Goal: Task Accomplishment & Management: Use online tool/utility

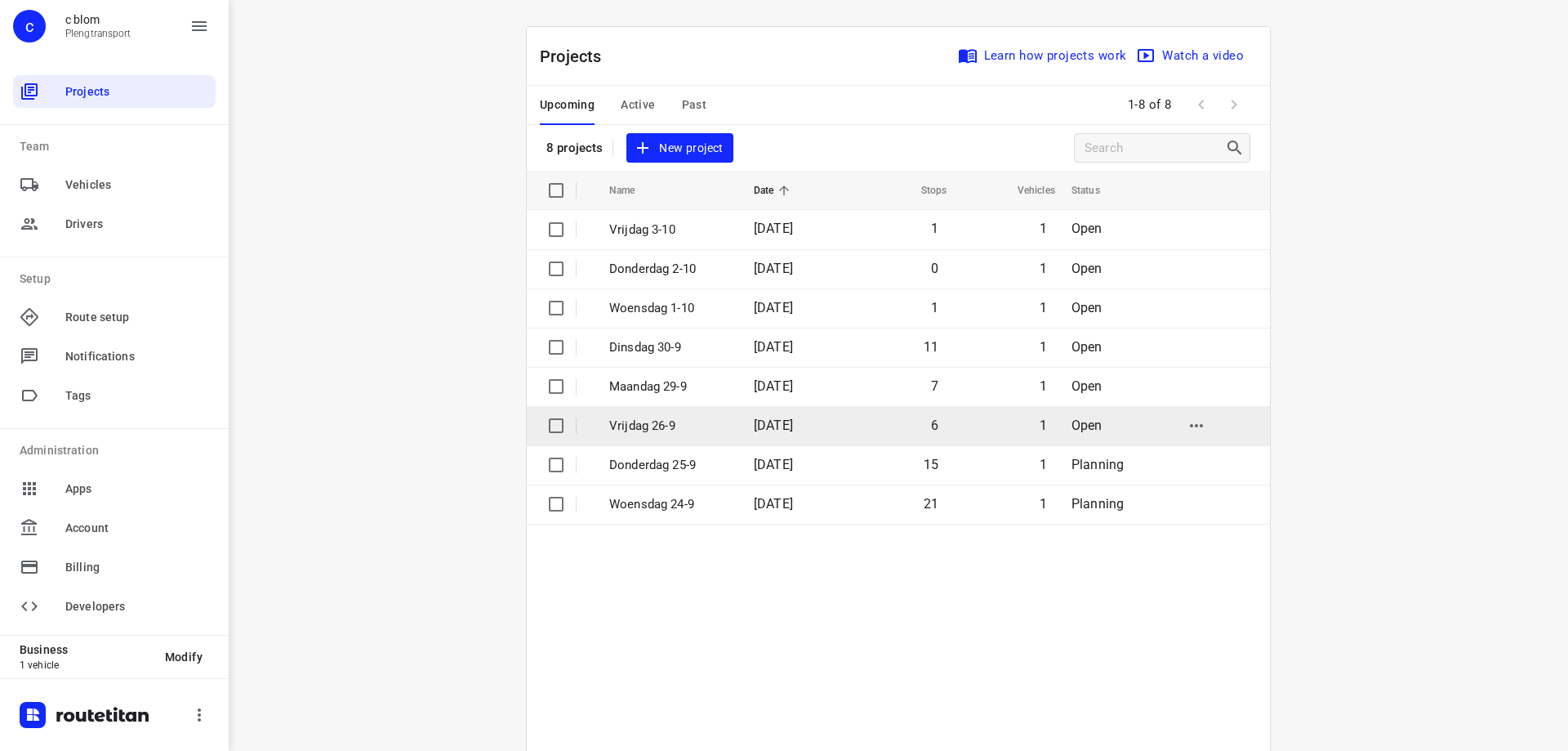
click at [903, 417] on td "6" at bounding box center [898, 425] width 104 height 39
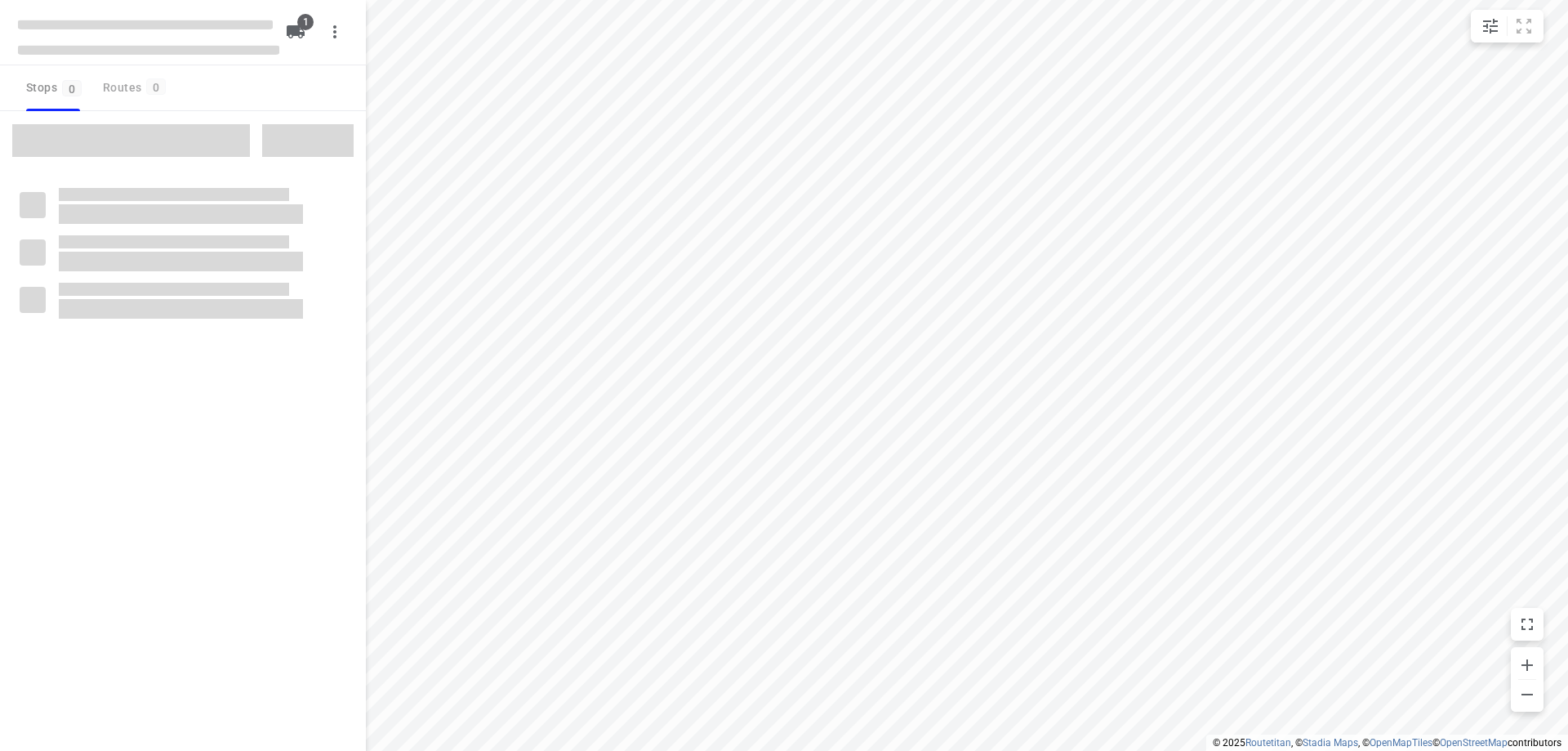
type input "distance"
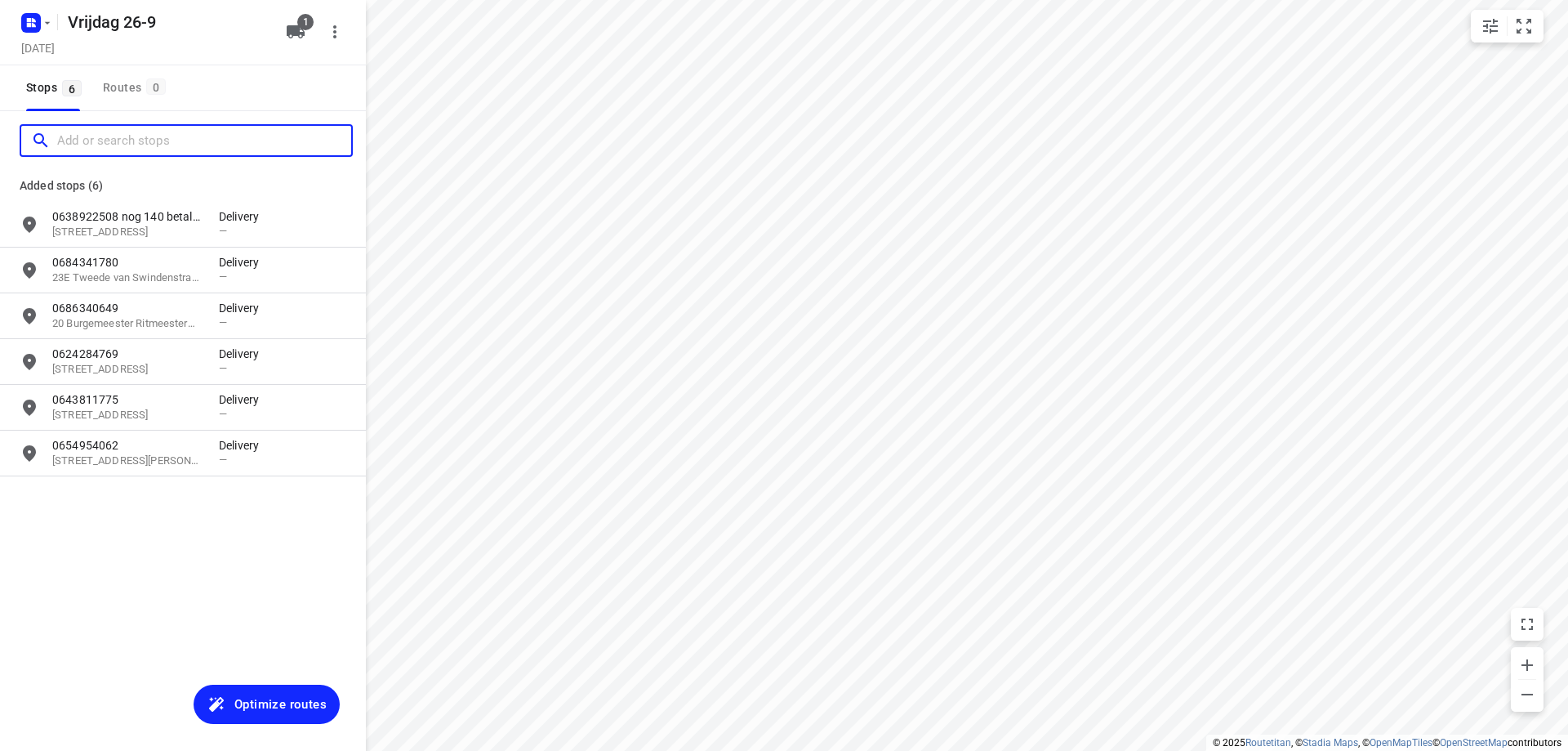
click at [160, 139] on input "Add or search stops" at bounding box center [204, 141] width 294 height 26
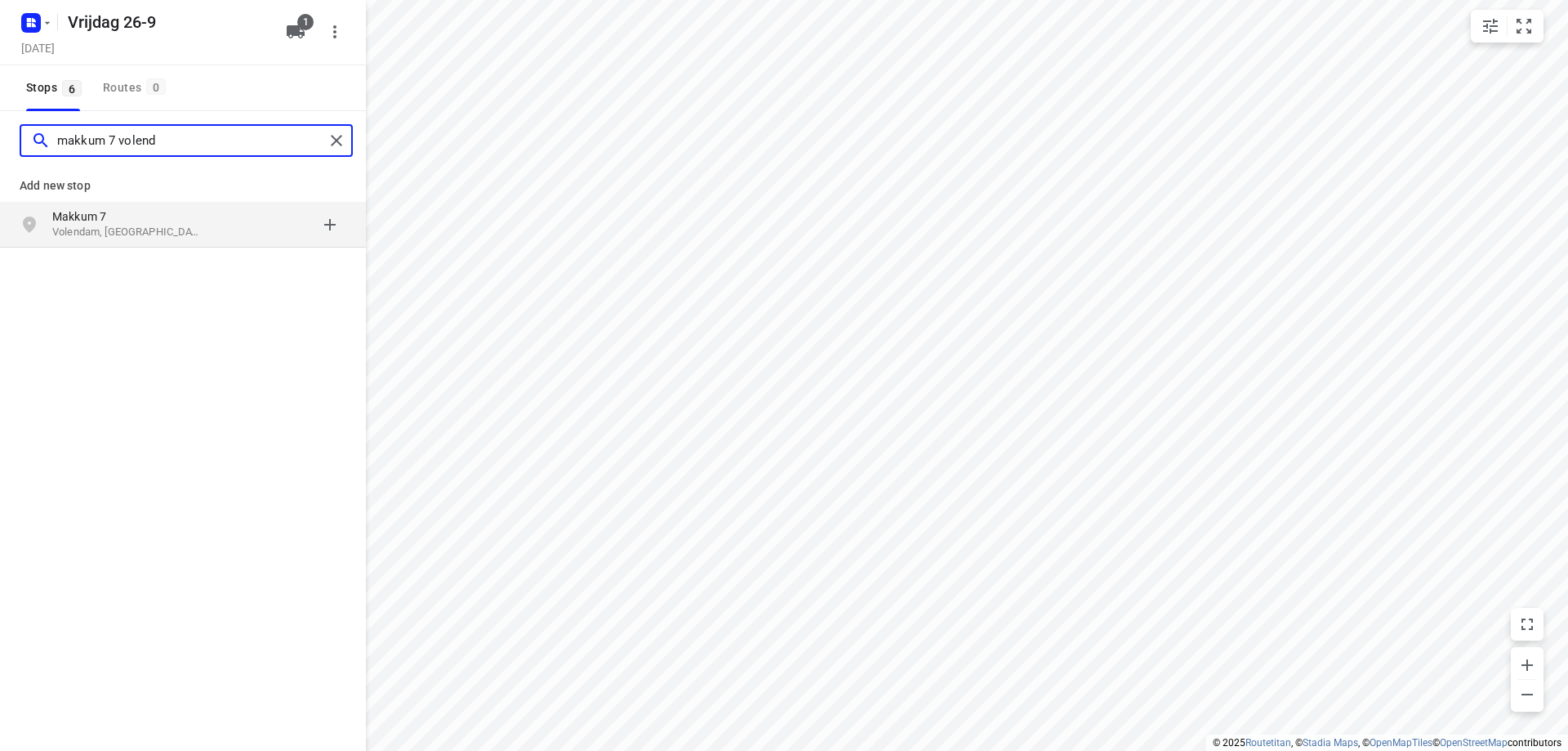
type input "makkum 7 volend"
click at [172, 225] on p "Volendam, [GEOGRAPHIC_DATA]" at bounding box center [127, 232] width 150 height 16
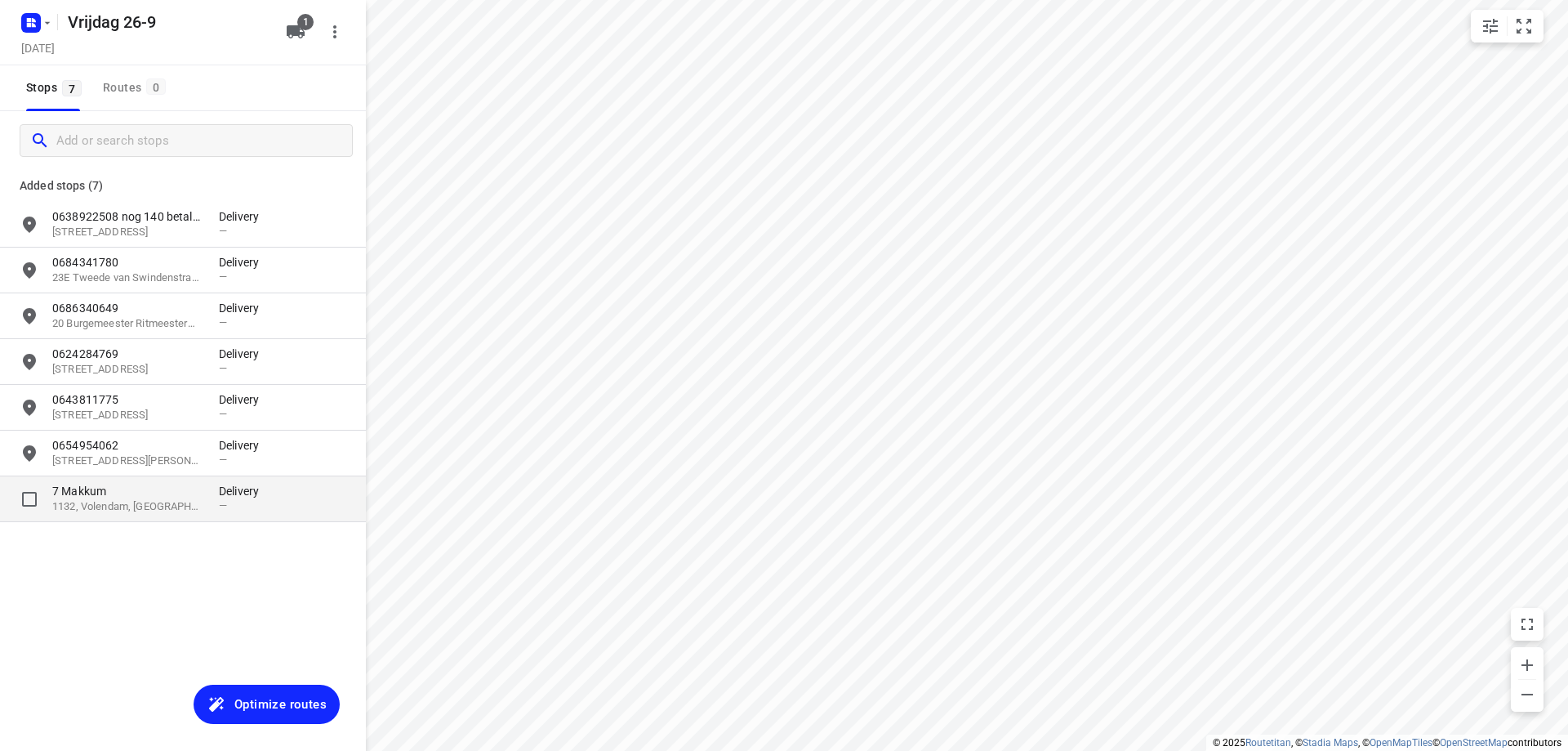
click at [139, 505] on p "1132, Volendam, [GEOGRAPHIC_DATA]" at bounding box center [127, 506] width 150 height 16
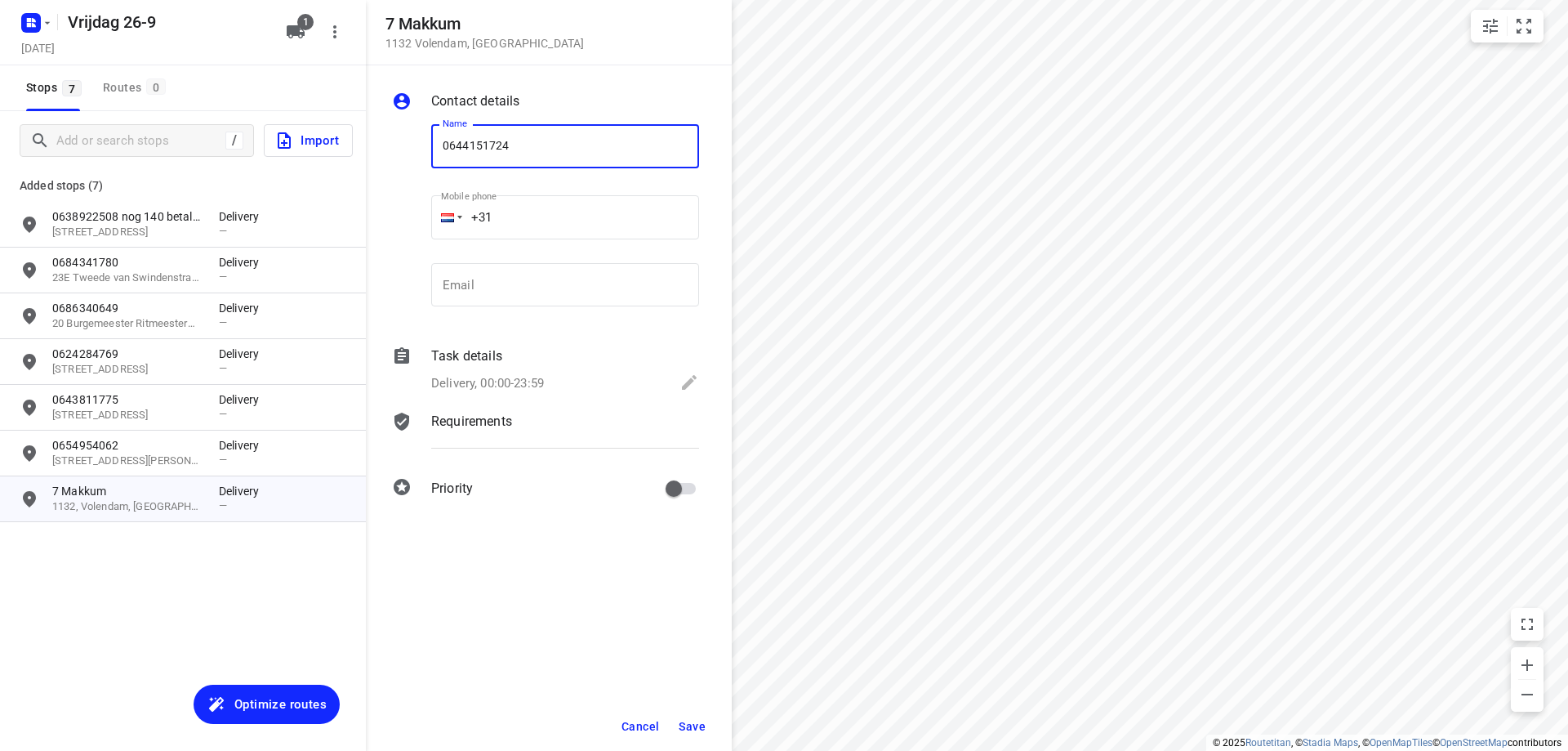
type input "0644151724"
click at [544, 385] on p "Delivery, 00:00-23:59" at bounding box center [487, 383] width 113 height 19
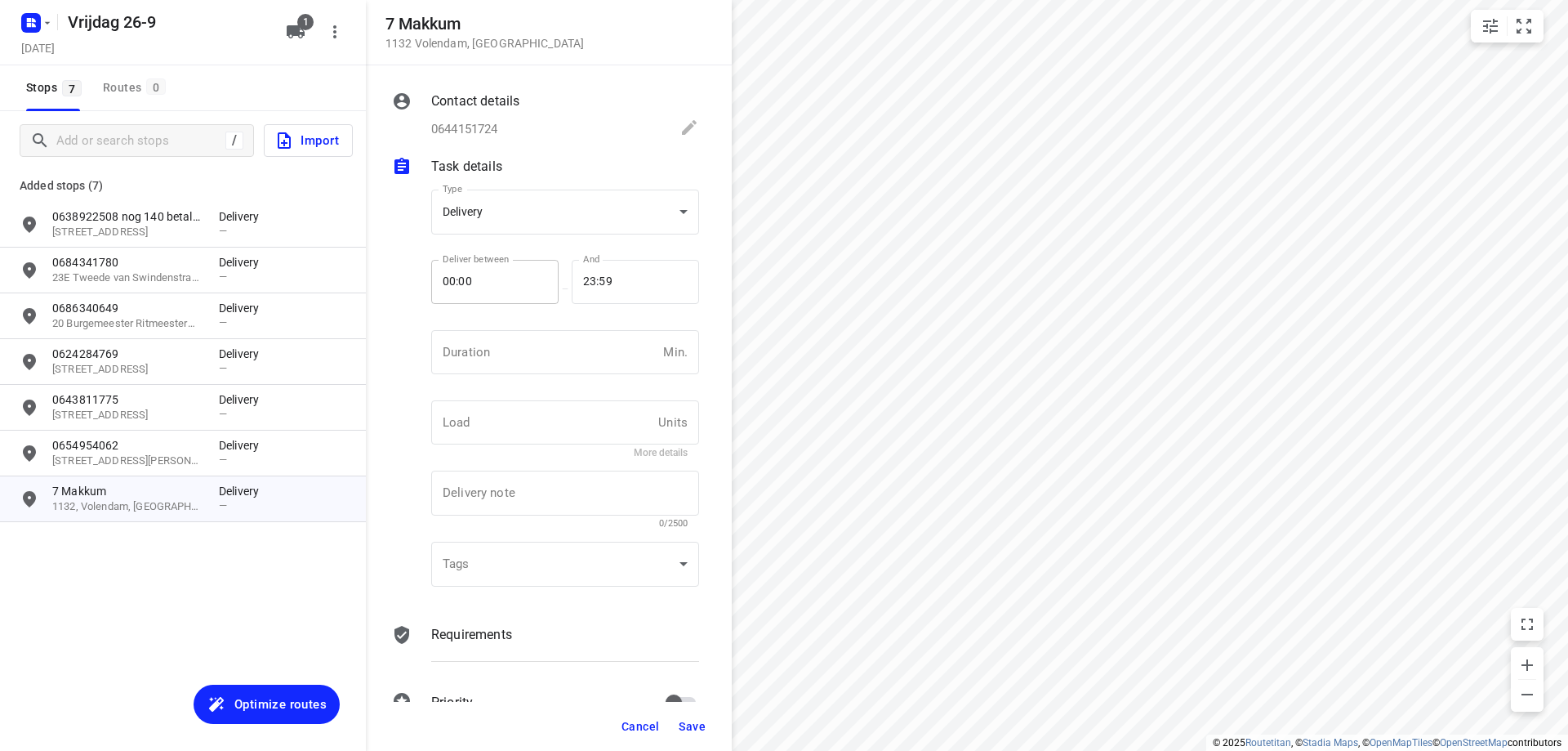
click at [491, 288] on input "00:00" at bounding box center [486, 281] width 109 height 44
type input "17:00"
click at [690, 725] on span "Save" at bounding box center [692, 726] width 27 height 13
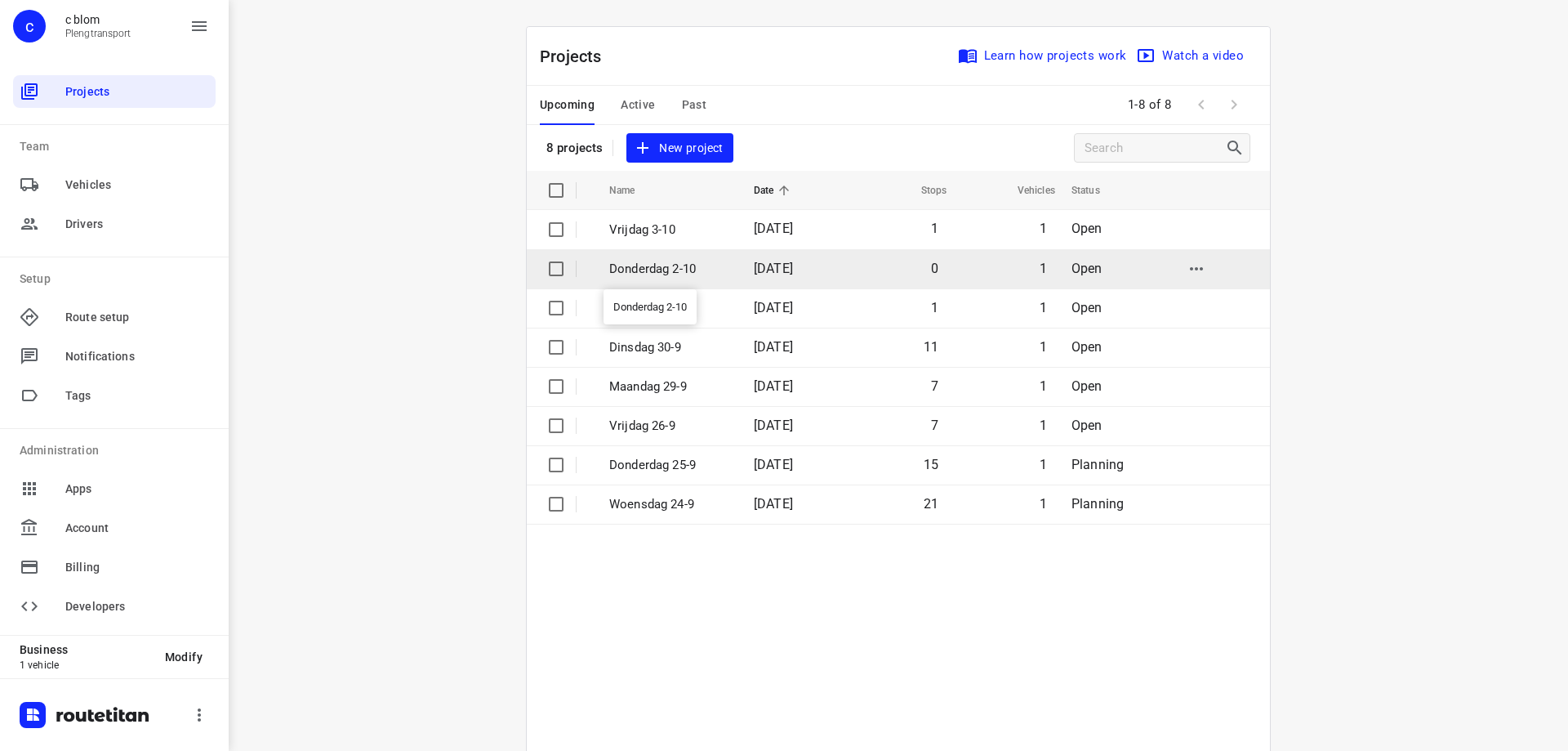
click at [651, 259] on p "Donderdag 2-10" at bounding box center [669, 269] width 120 height 19
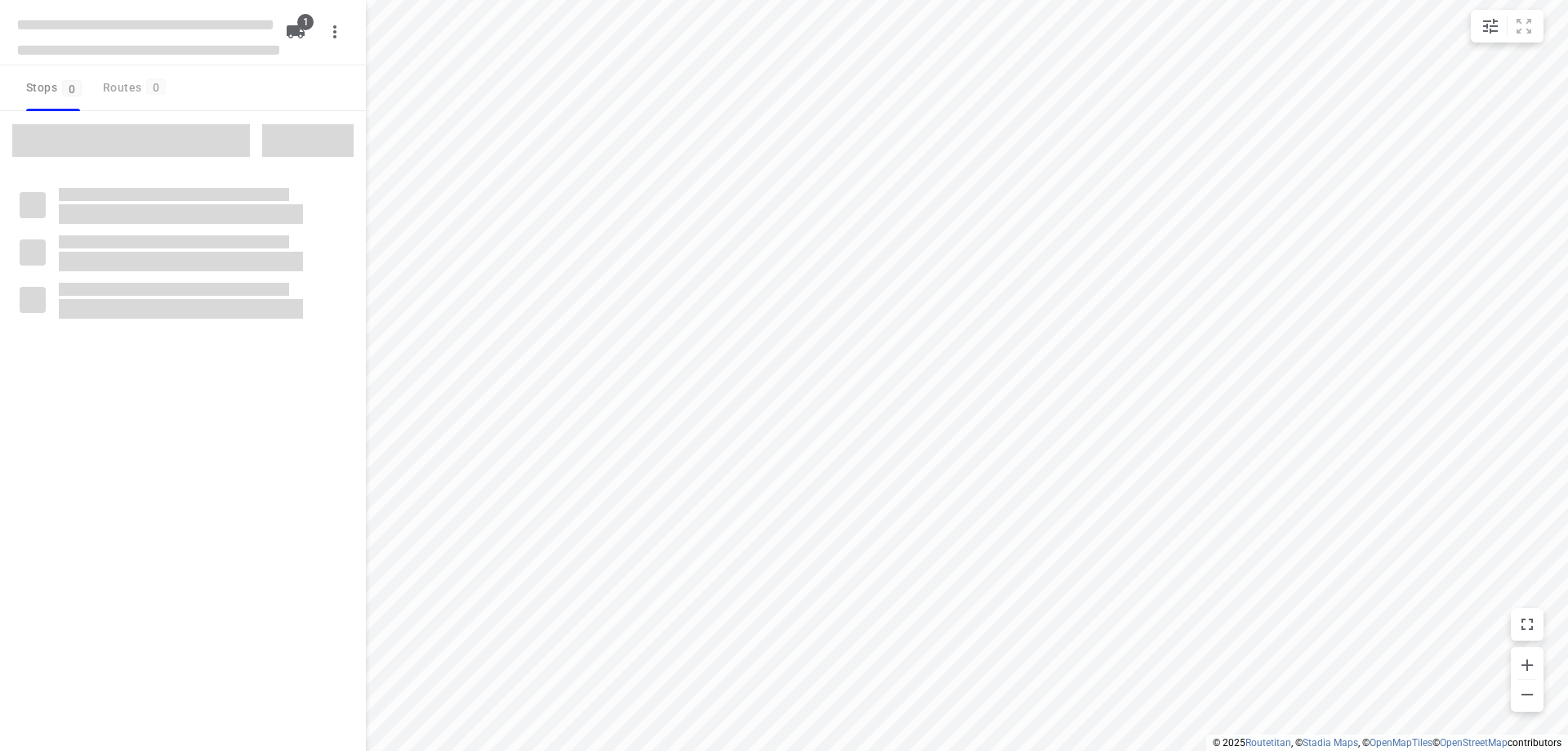
type input "distance"
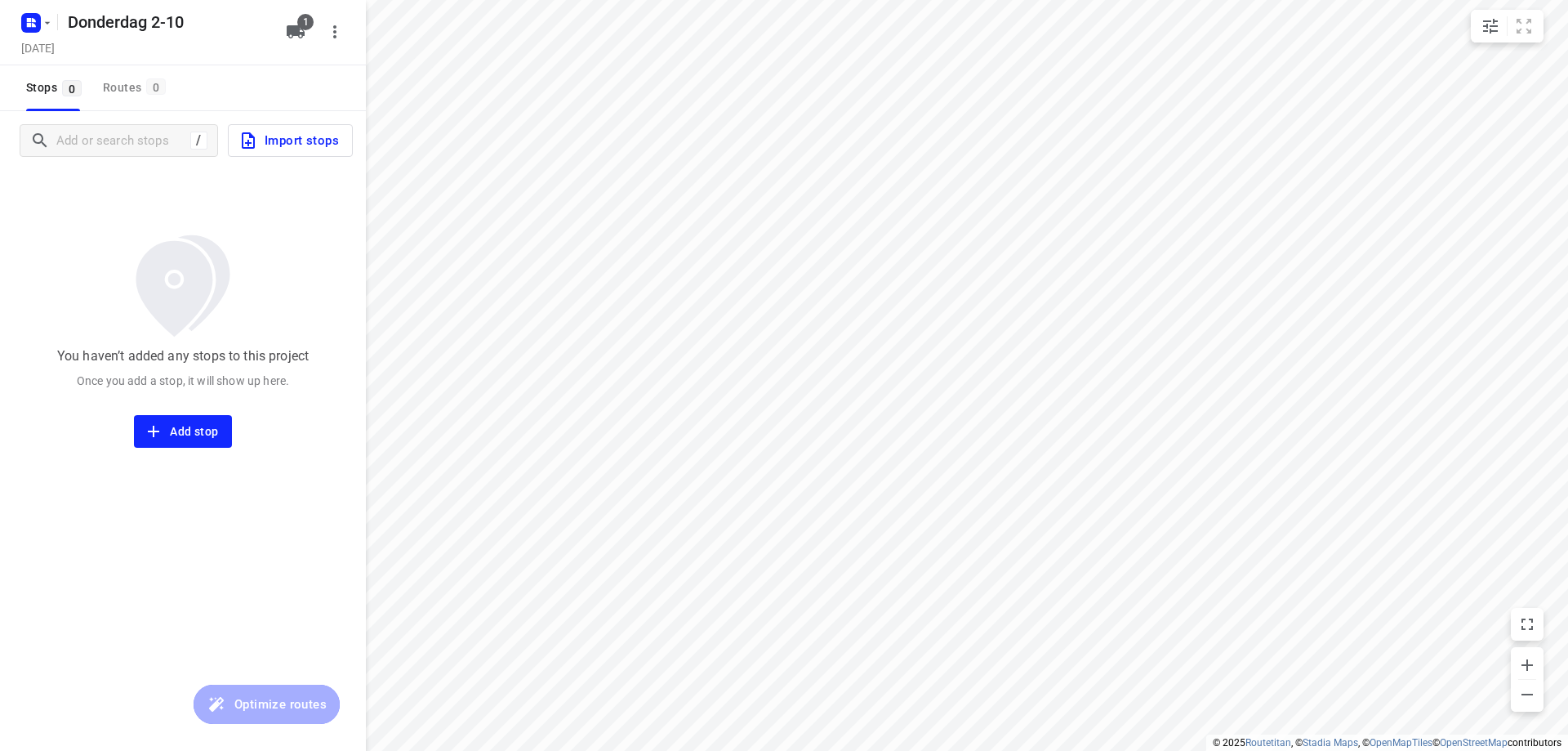
click at [147, 119] on div "/ Import stops" at bounding box center [183, 140] width 366 height 59
click at [139, 138] on input "Add or search stops" at bounding box center [123, 141] width 133 height 26
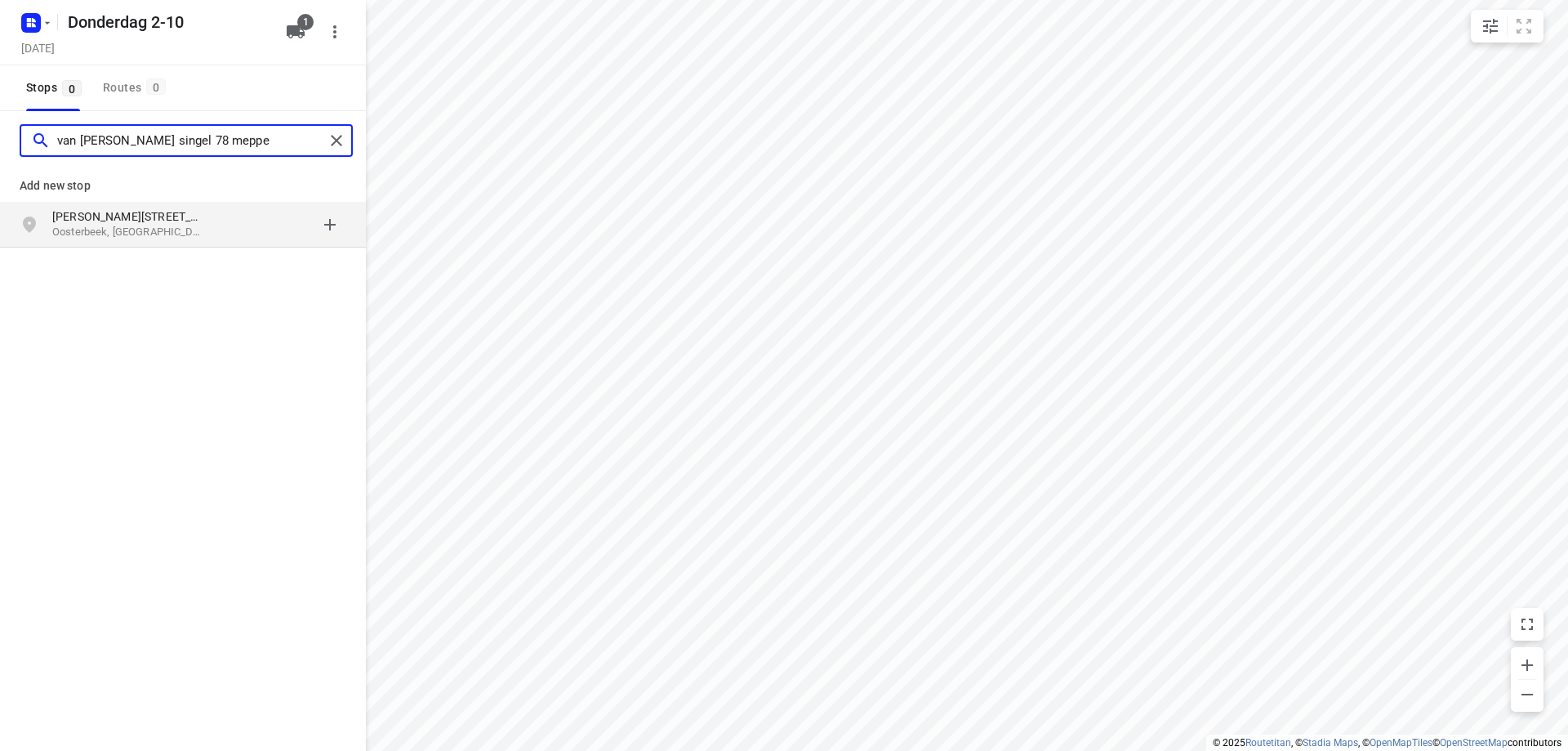
click at [112, 133] on input "van [PERSON_NAME] singel 78 meppe" at bounding box center [191, 141] width 267 height 26
type input "van ewijksingel 78 meppe"
click at [176, 231] on p "Meppel, [GEOGRAPHIC_DATA]" at bounding box center [127, 232] width 150 height 16
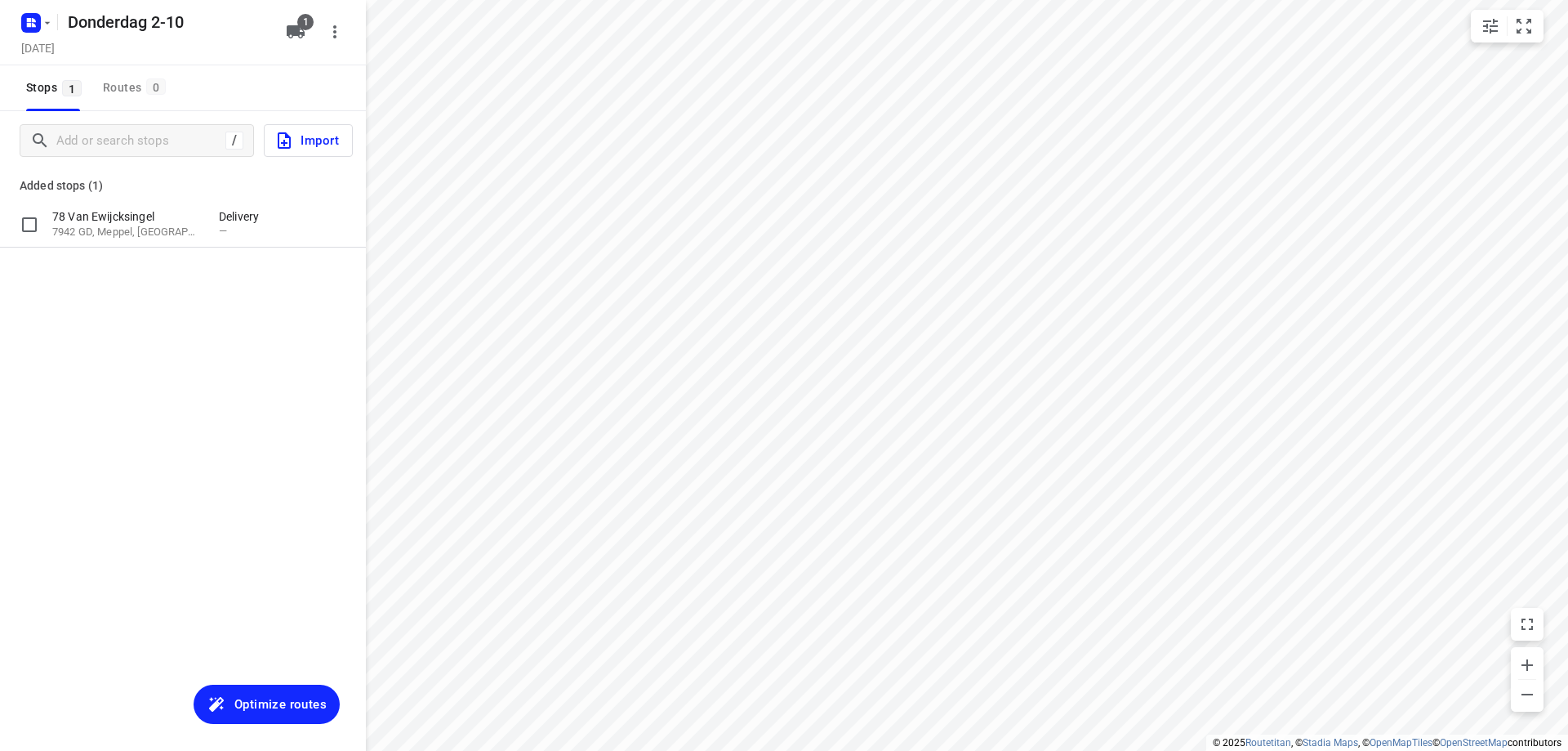
click at [176, 231] on p "7942 GD, Meppel, [GEOGRAPHIC_DATA]" at bounding box center [127, 232] width 150 height 16
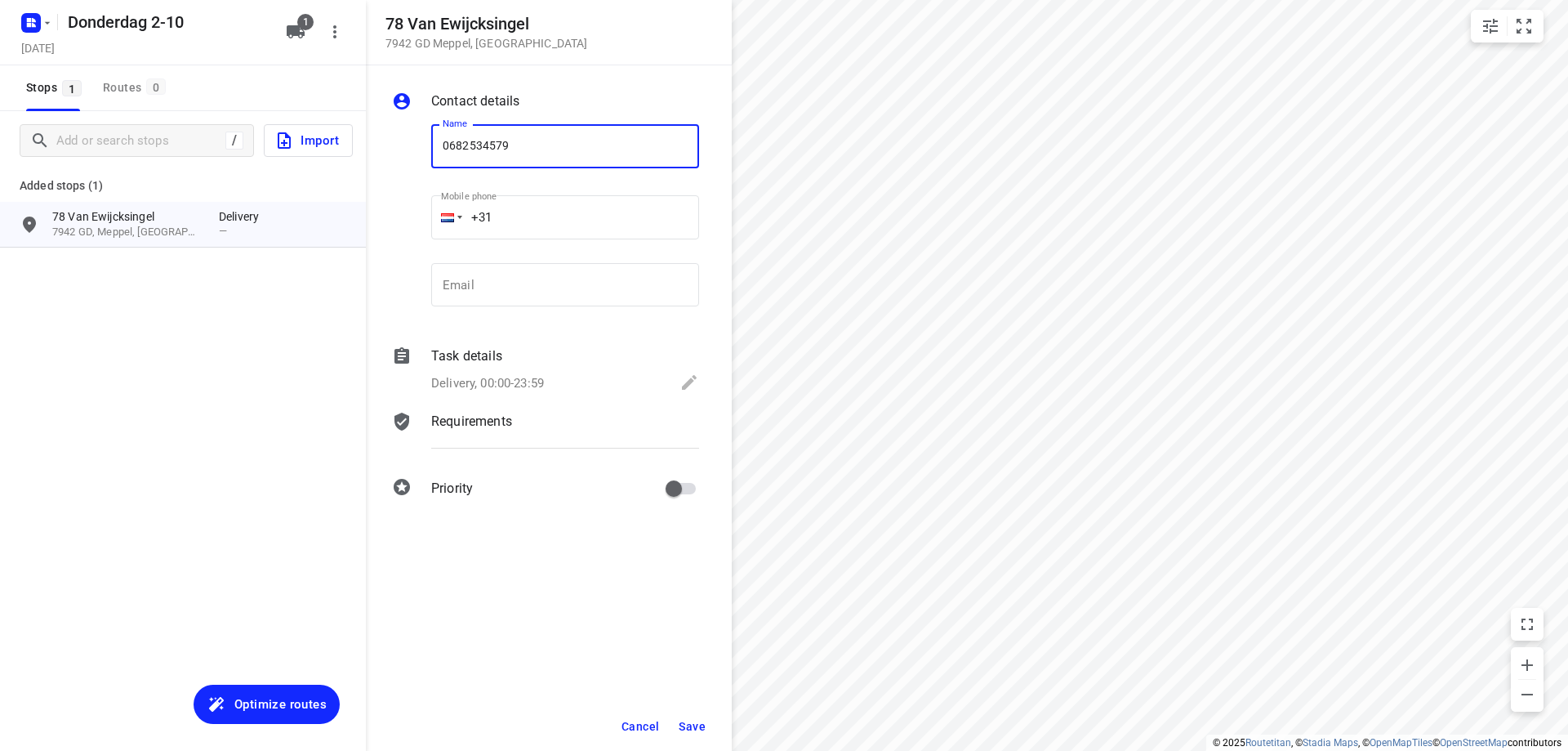
type input "0682534579"
click at [702, 724] on span "Save" at bounding box center [692, 726] width 27 height 13
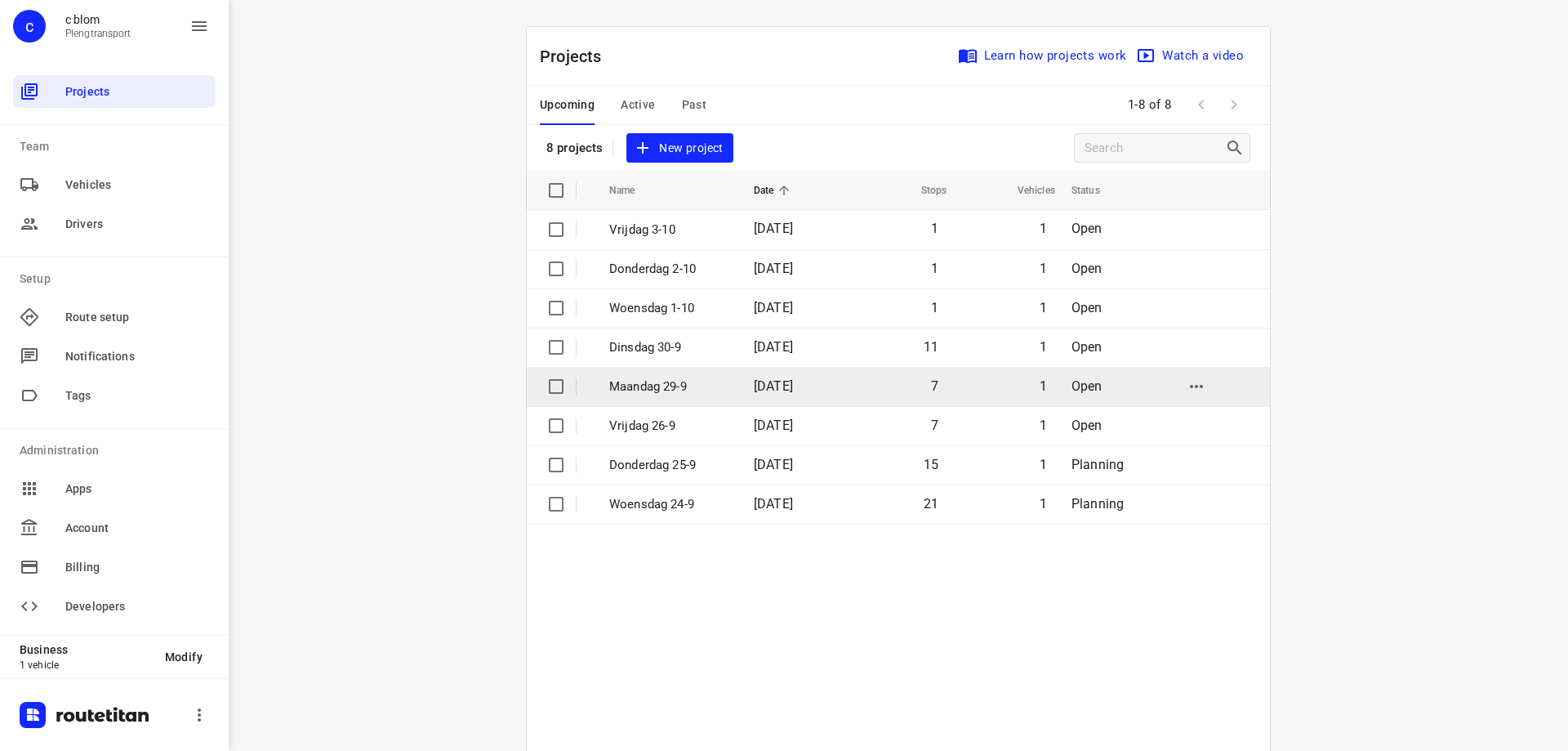
click at [698, 377] on p "Maandag 29-9" at bounding box center [669, 386] width 120 height 19
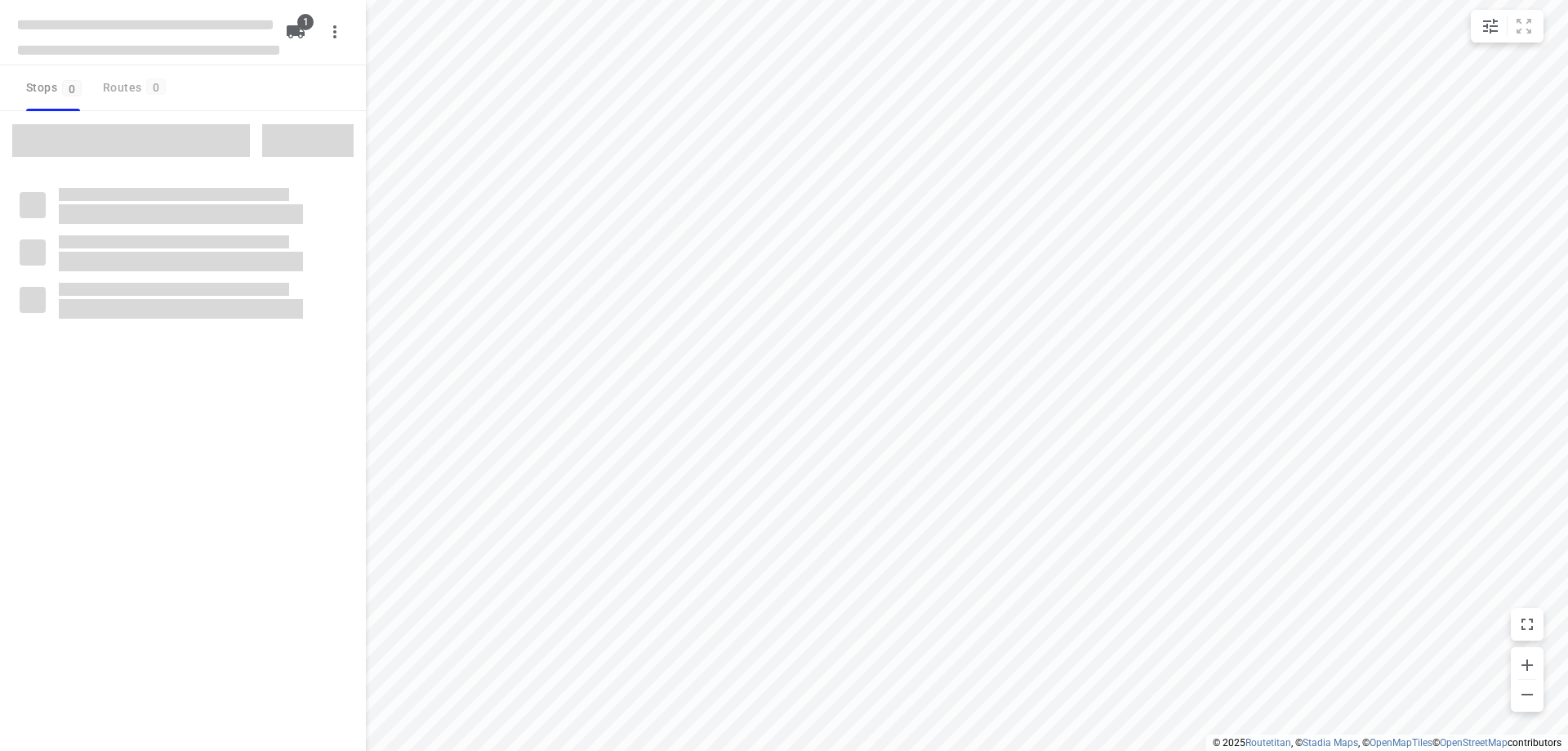
type input "distance"
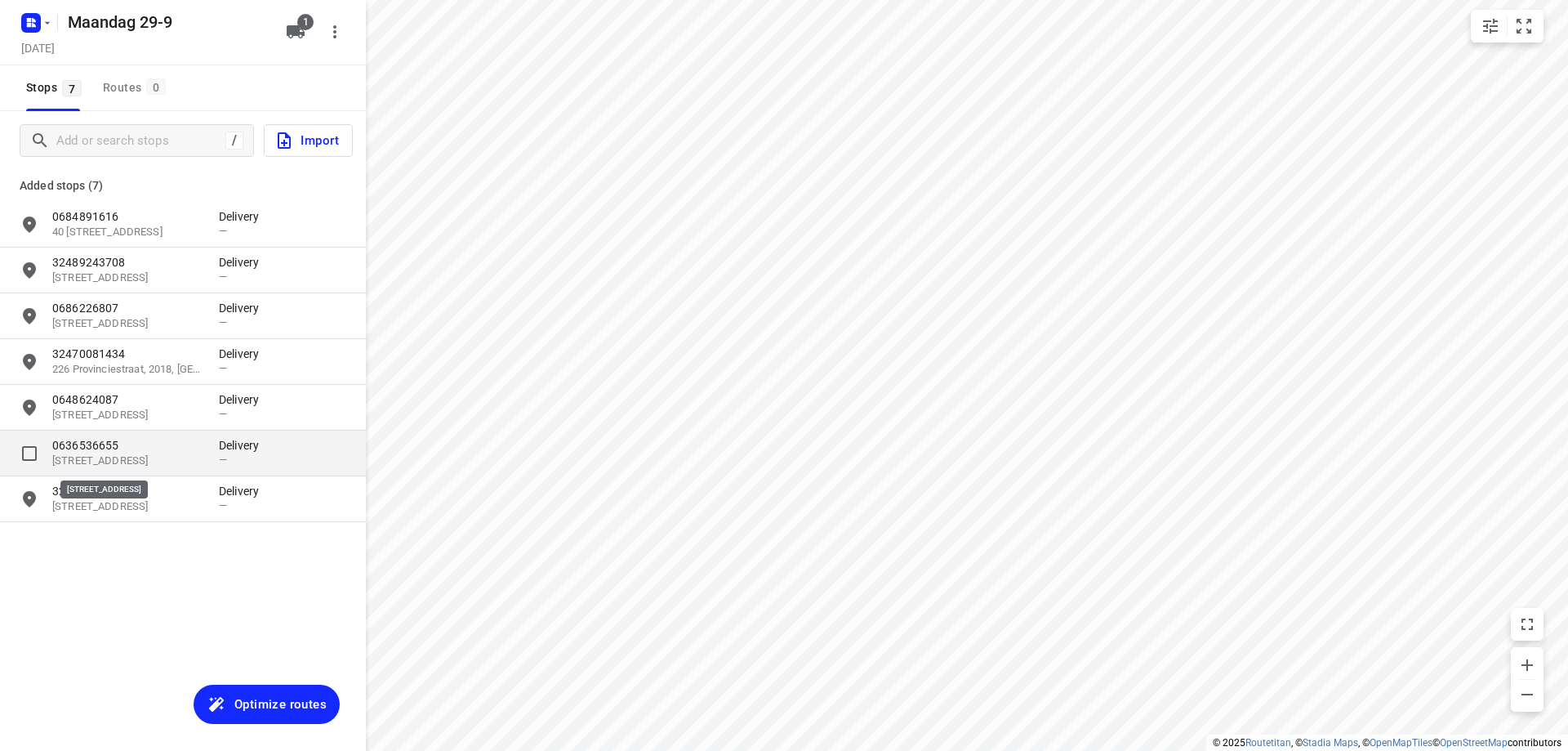
click at [167, 457] on p "[STREET_ADDRESS]" at bounding box center [127, 461] width 150 height 16
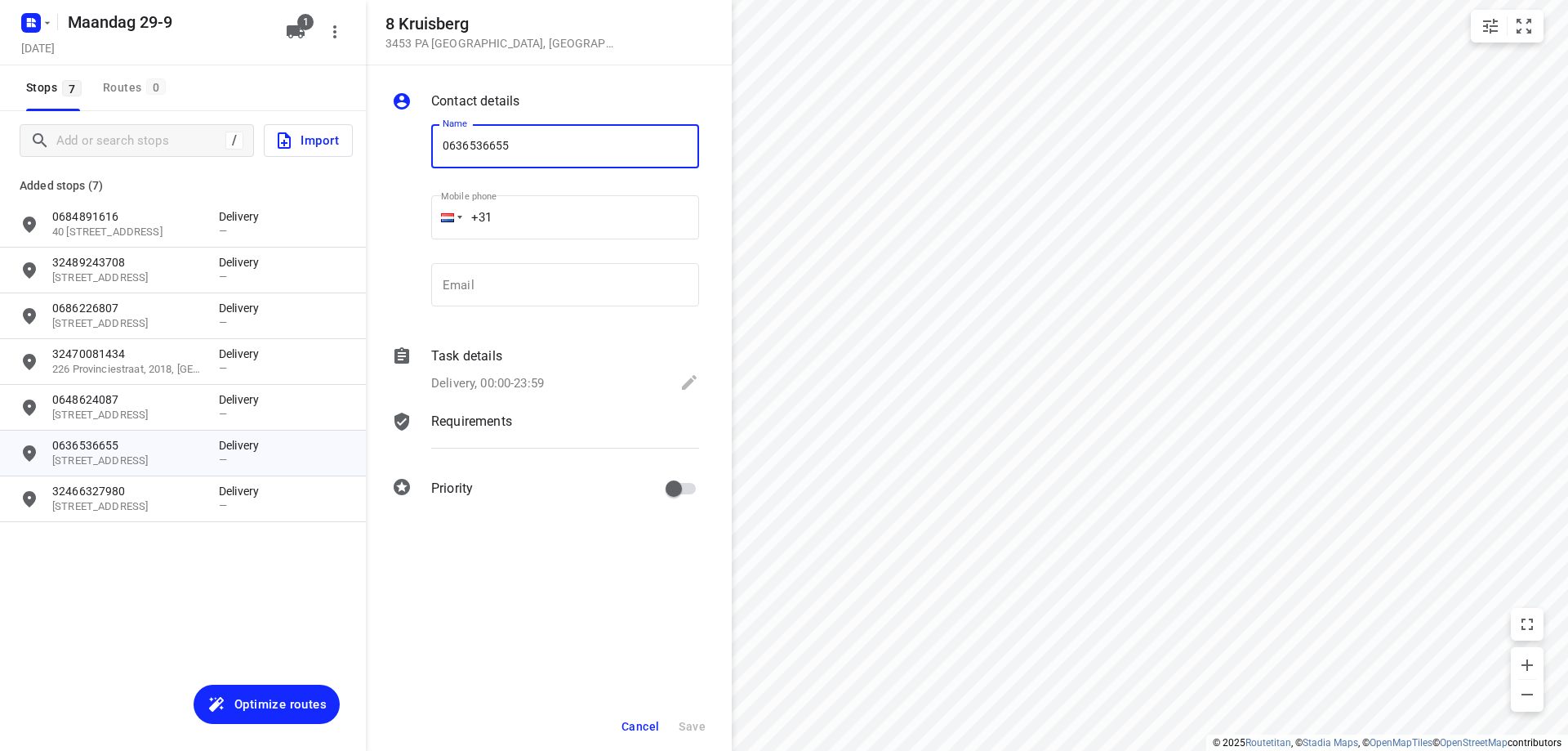
drag, startPoint x: 519, startPoint y: 147, endPoint x: 438, endPoint y: 140, distance: 81.3
click at [438, 140] on input "0636536655" at bounding box center [564, 146] width 268 height 44
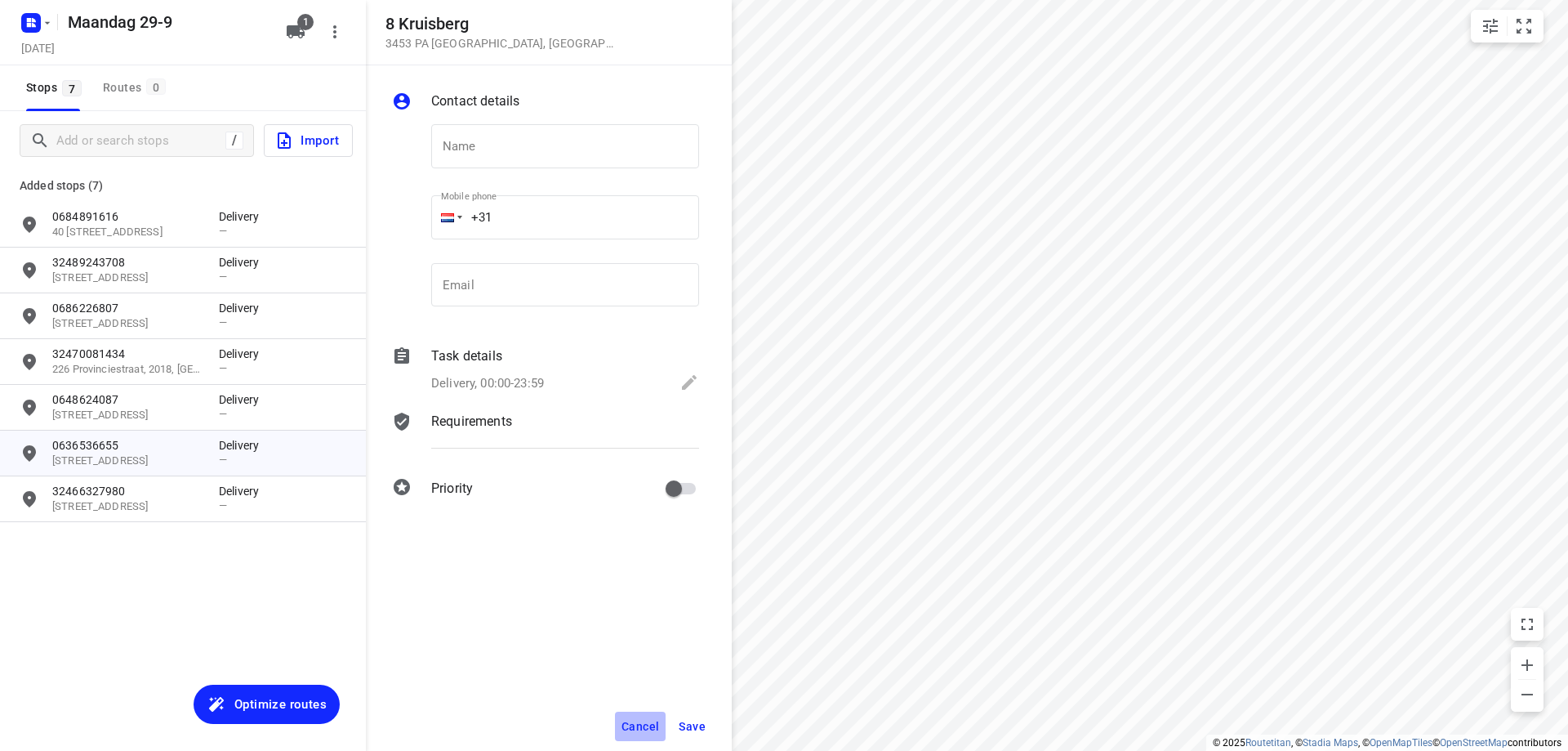
click at [647, 723] on span "Cancel" at bounding box center [640, 726] width 37 height 13
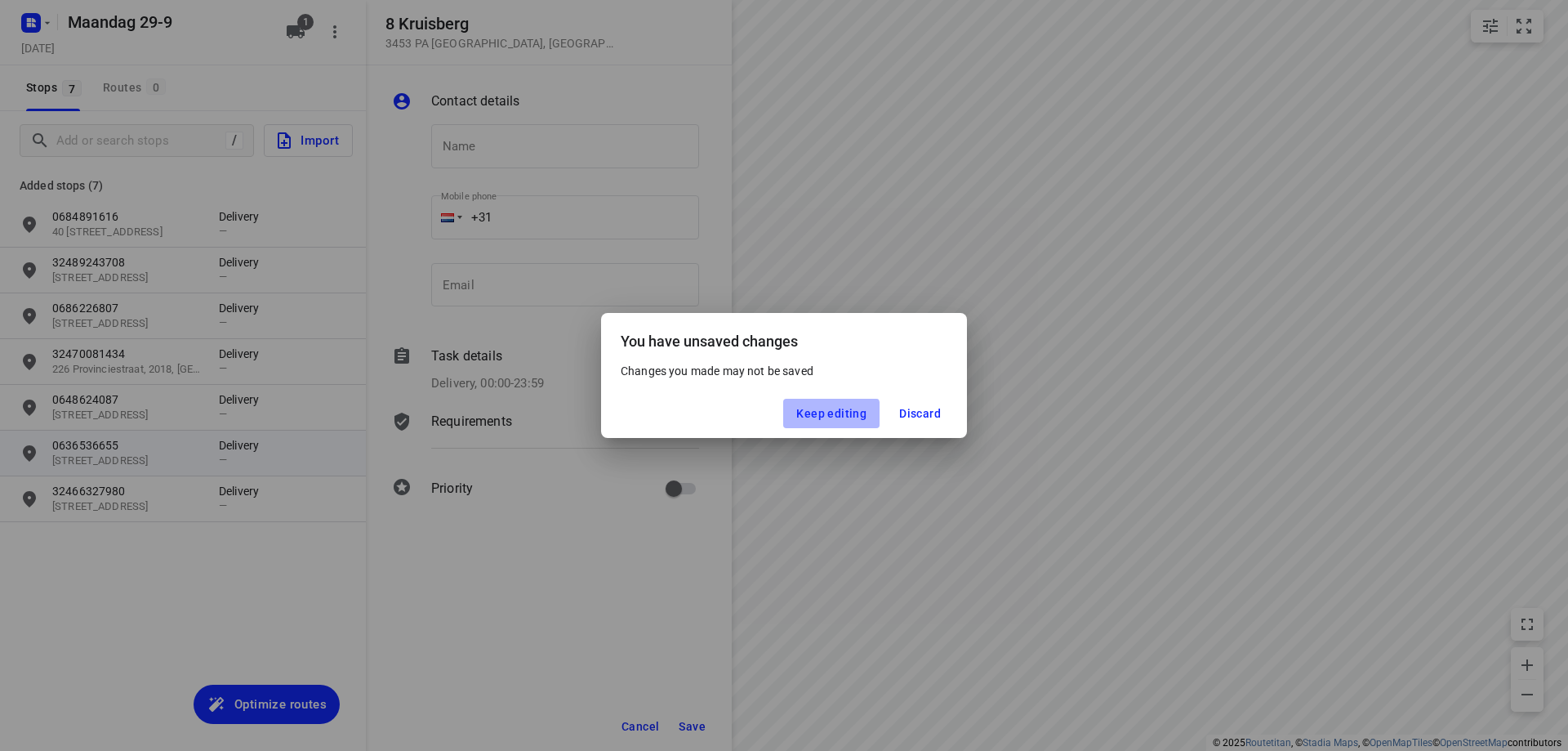
click at [829, 419] on span "Keep editing" at bounding box center [831, 414] width 70 height 13
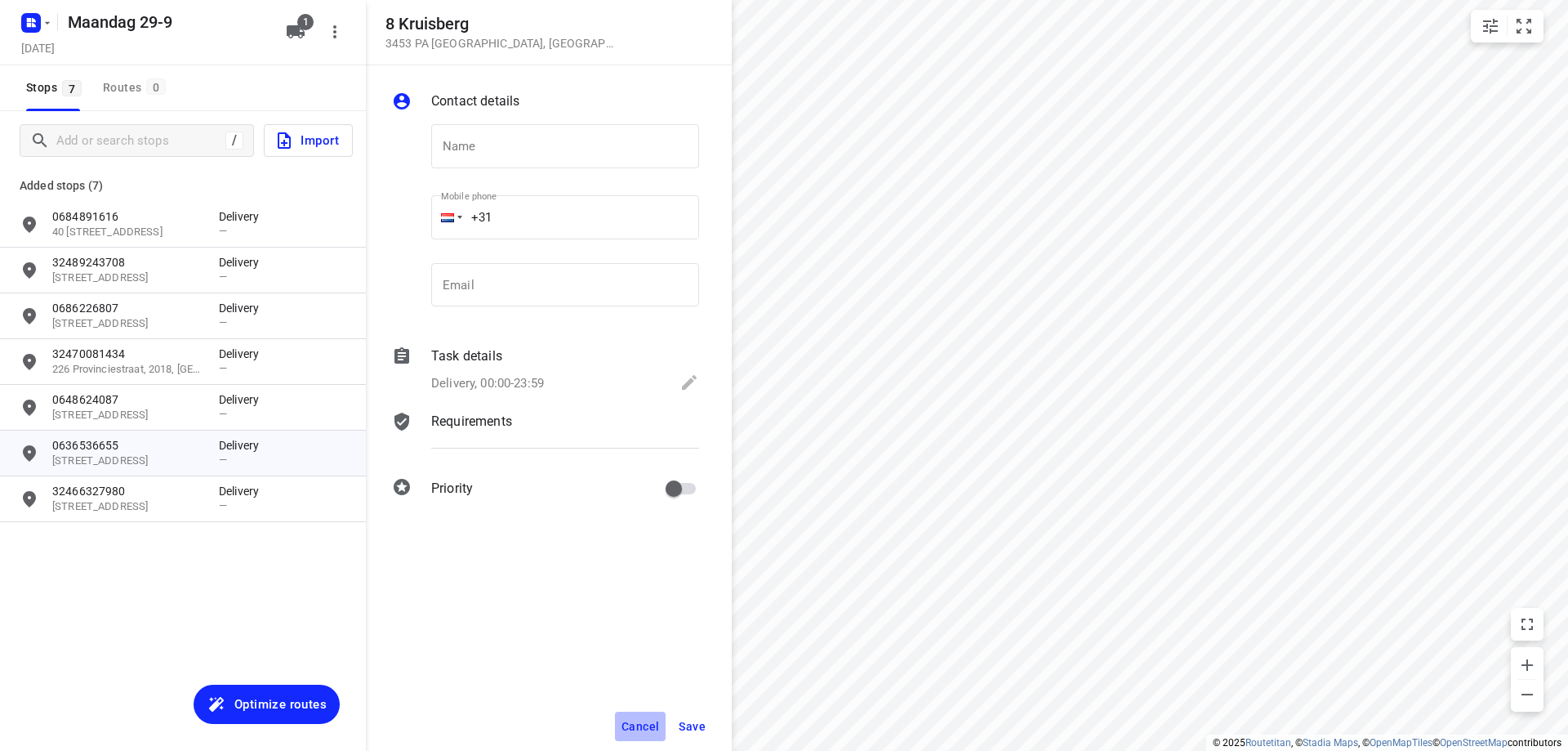
click at [634, 724] on span "Cancel" at bounding box center [640, 726] width 37 height 13
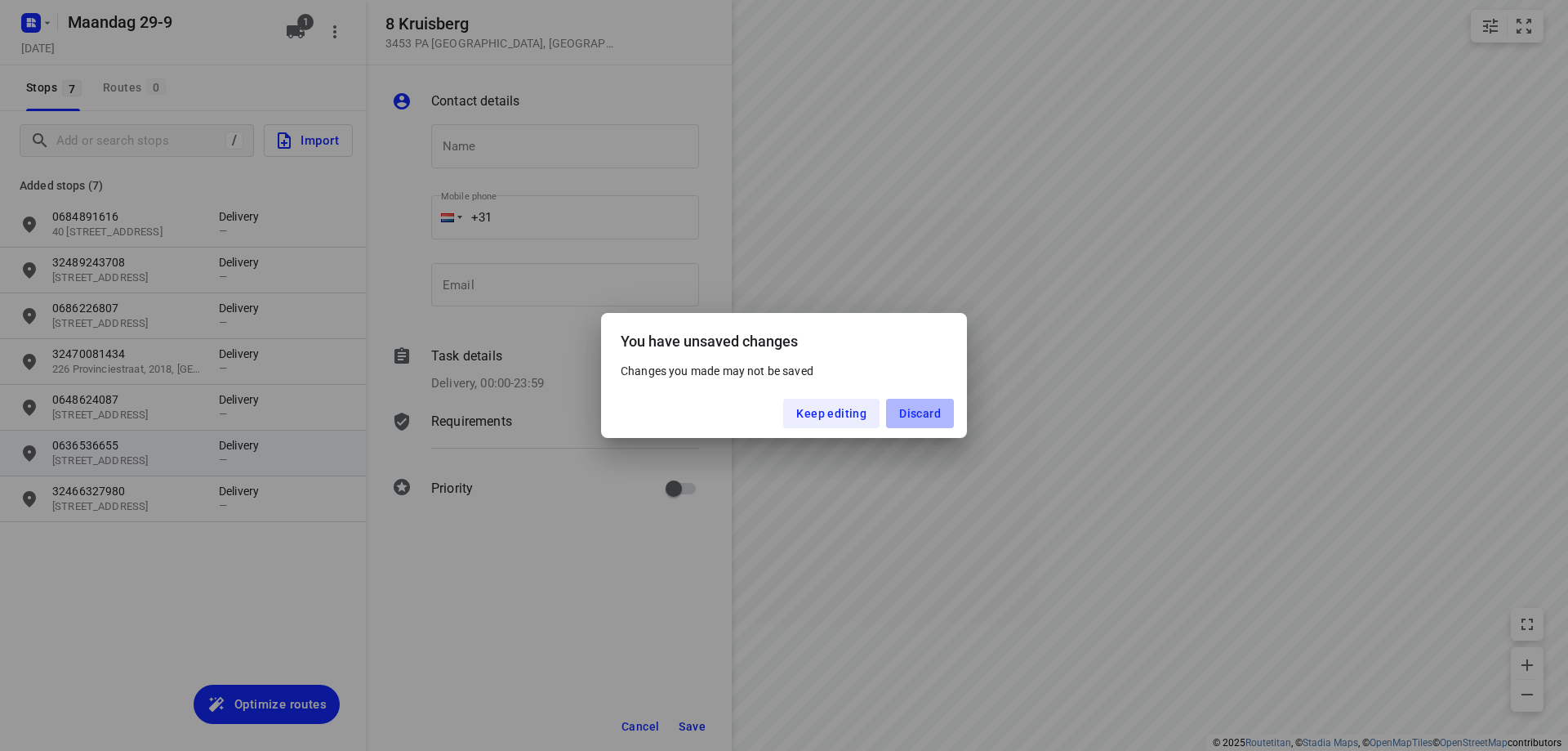
click at [921, 421] on button "Discard" at bounding box center [920, 413] width 68 height 29
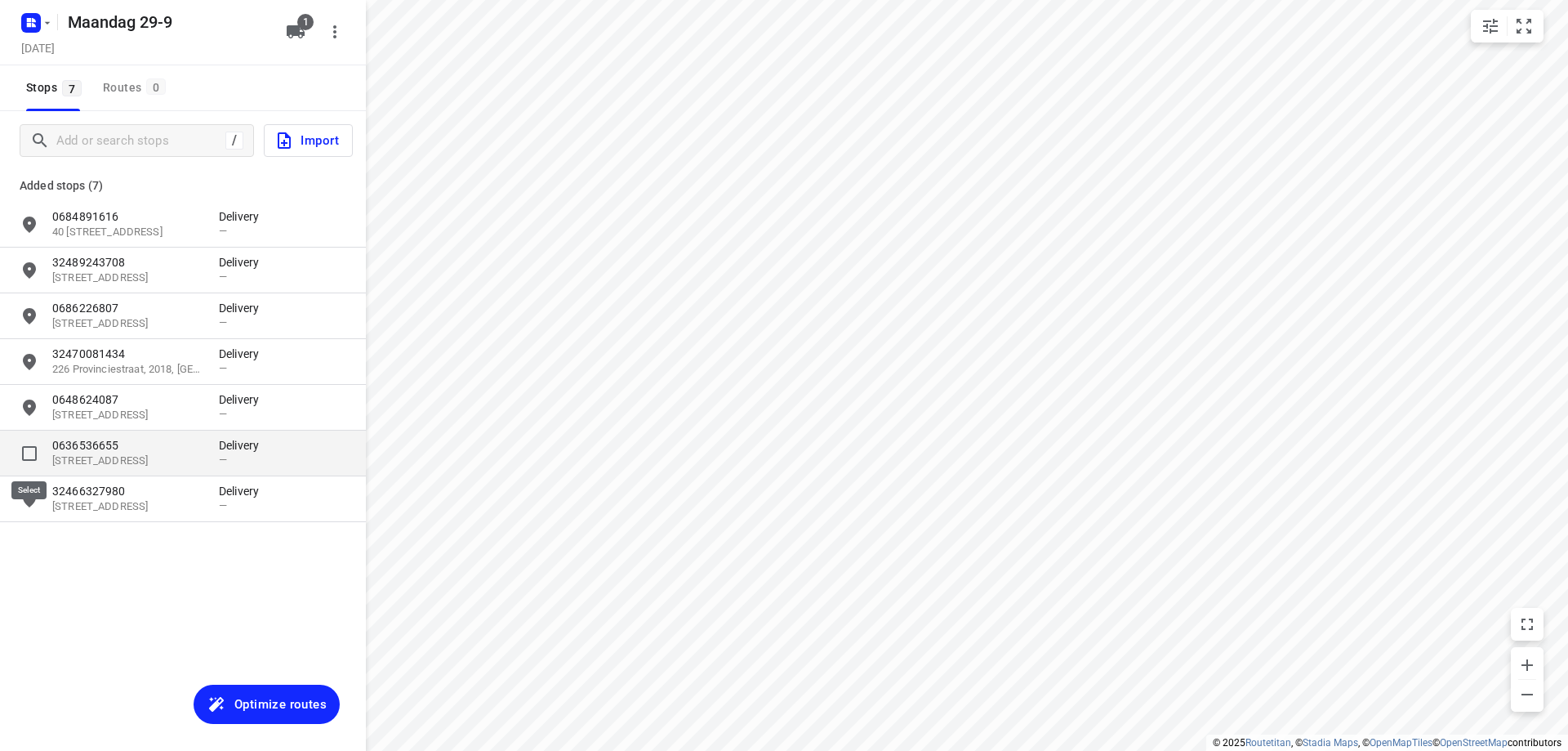
click at [31, 456] on input "grid" at bounding box center [29, 453] width 32 height 32
checkbox input "true"
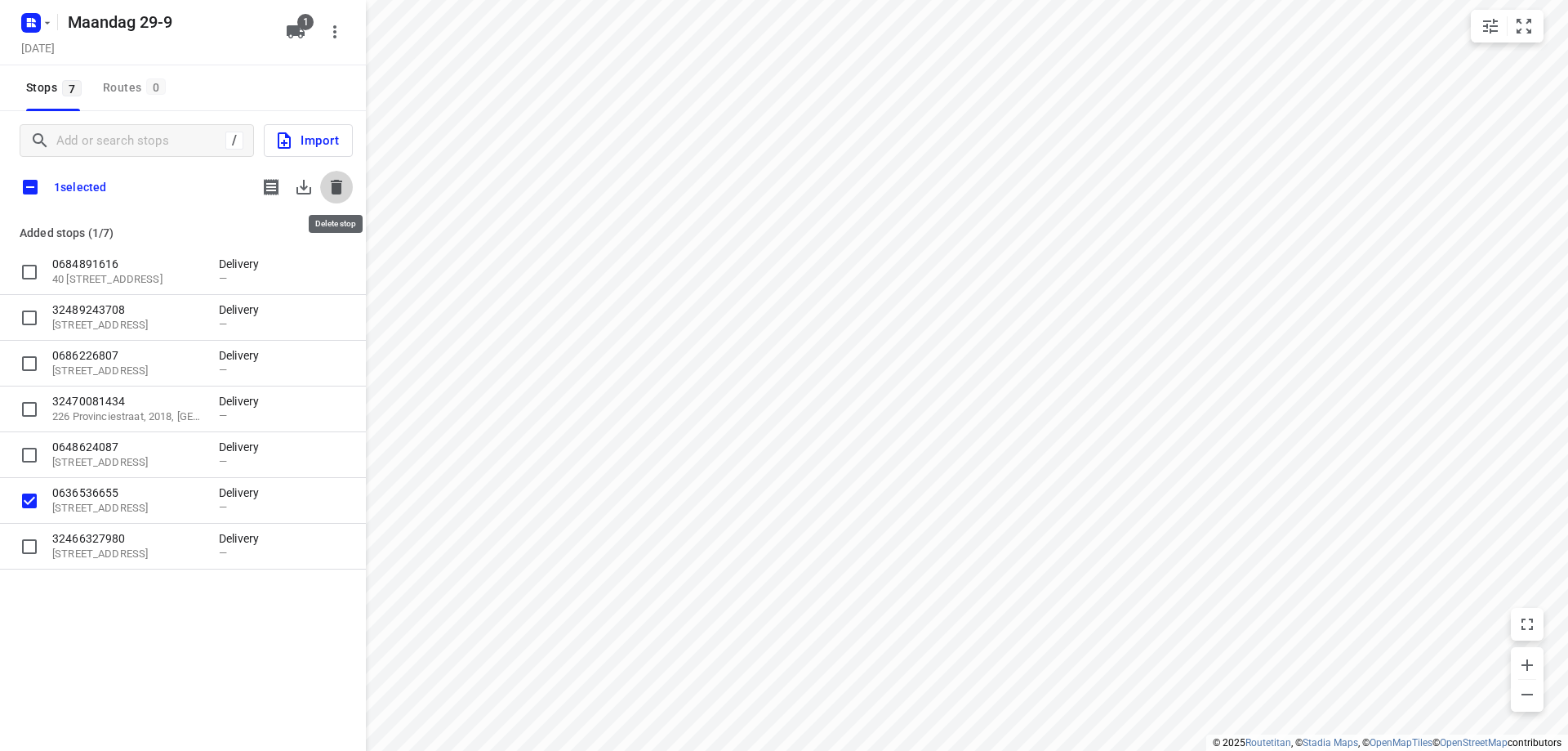
click at [336, 181] on icon "button" at bounding box center [336, 187] width 12 height 15
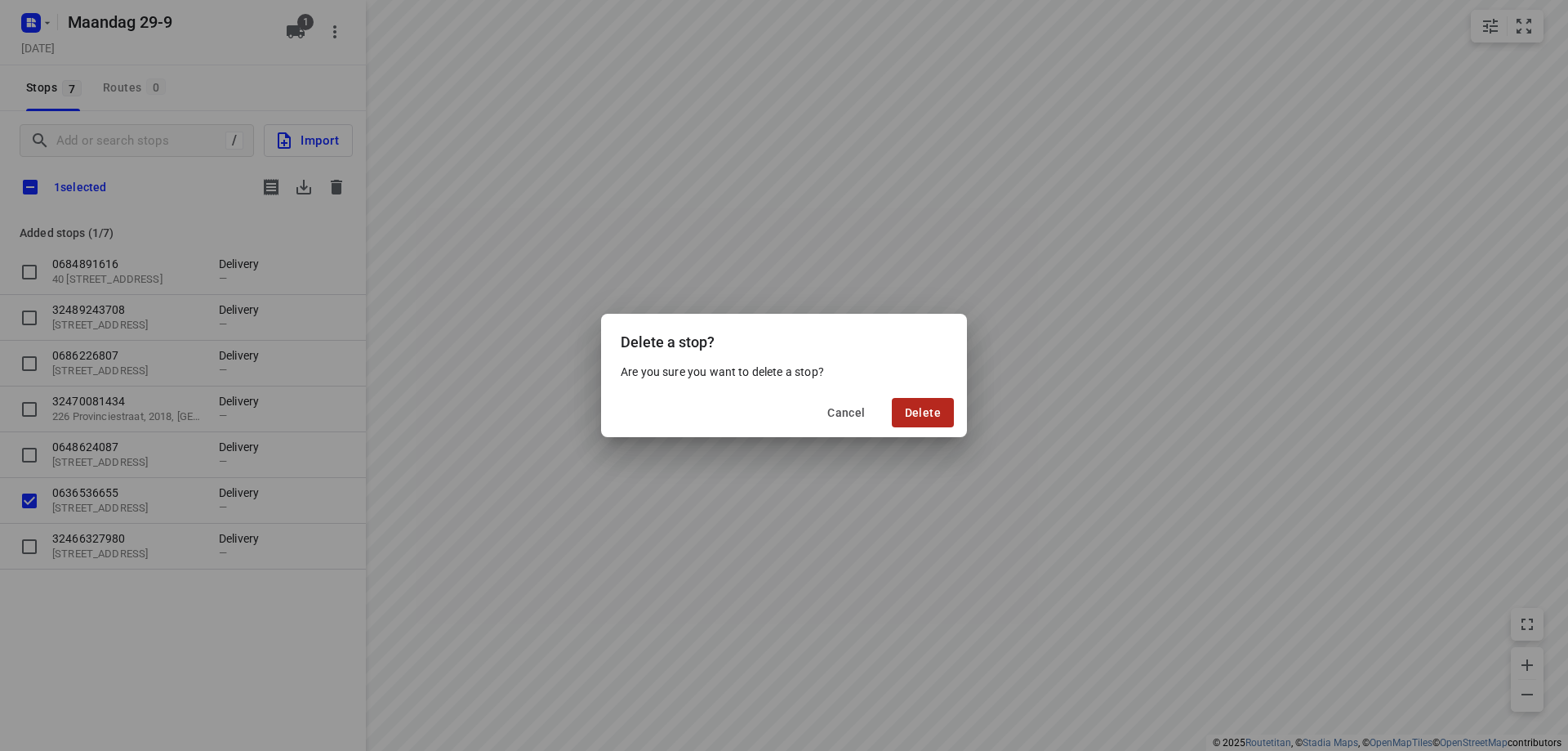
click at [943, 417] on button "Delete" at bounding box center [922, 412] width 62 height 29
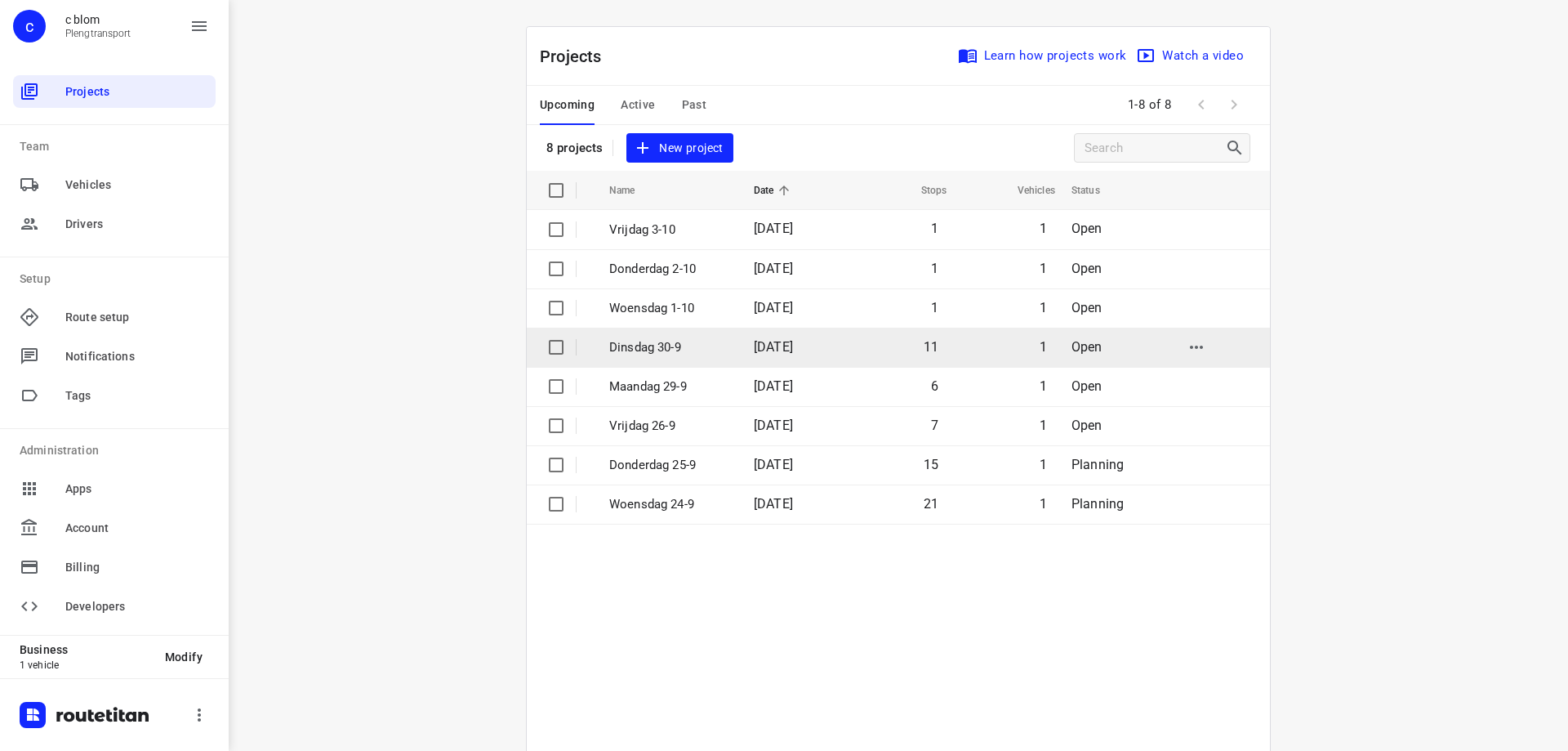
click at [656, 341] on p "Dinsdag 30-9" at bounding box center [669, 347] width 120 height 19
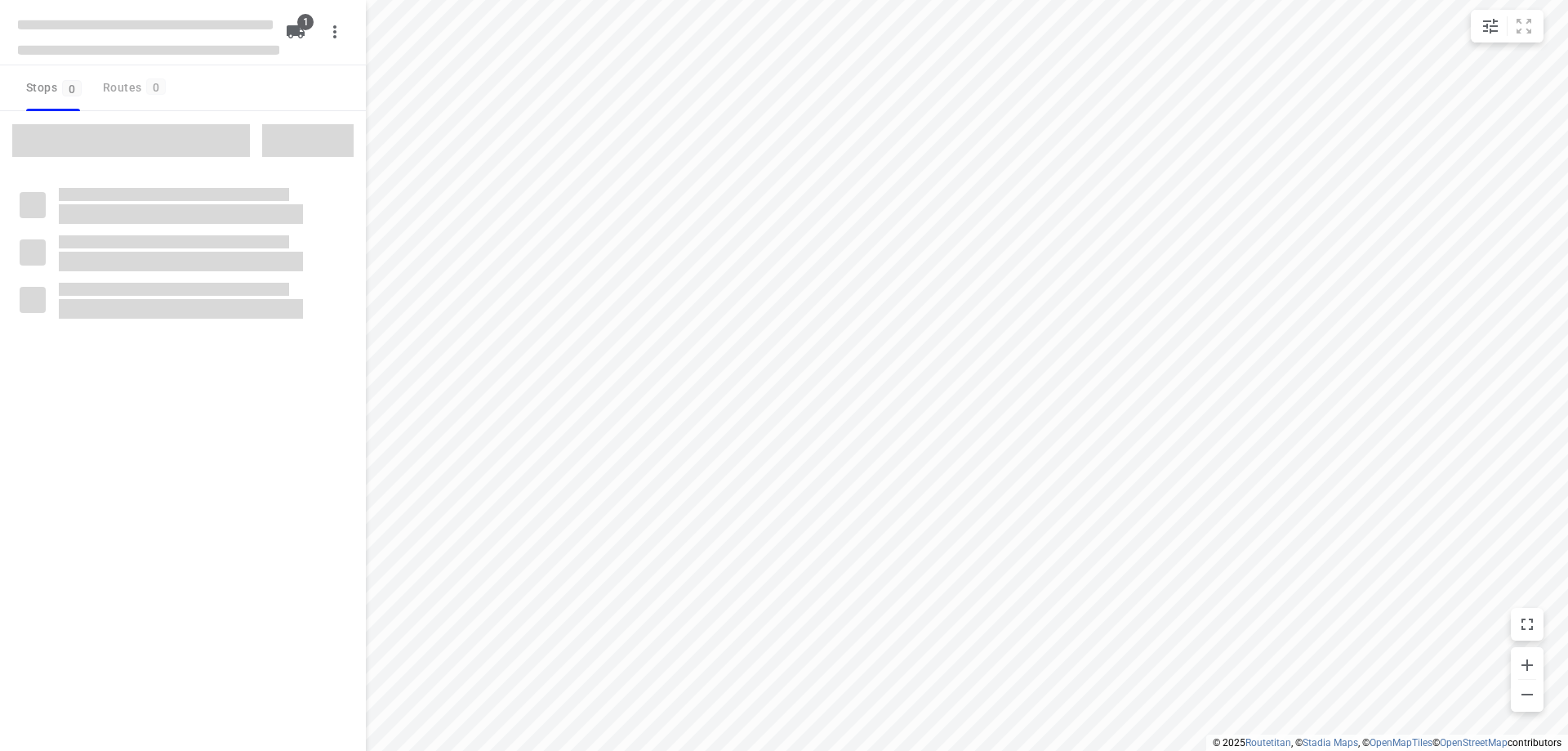
type input "distance"
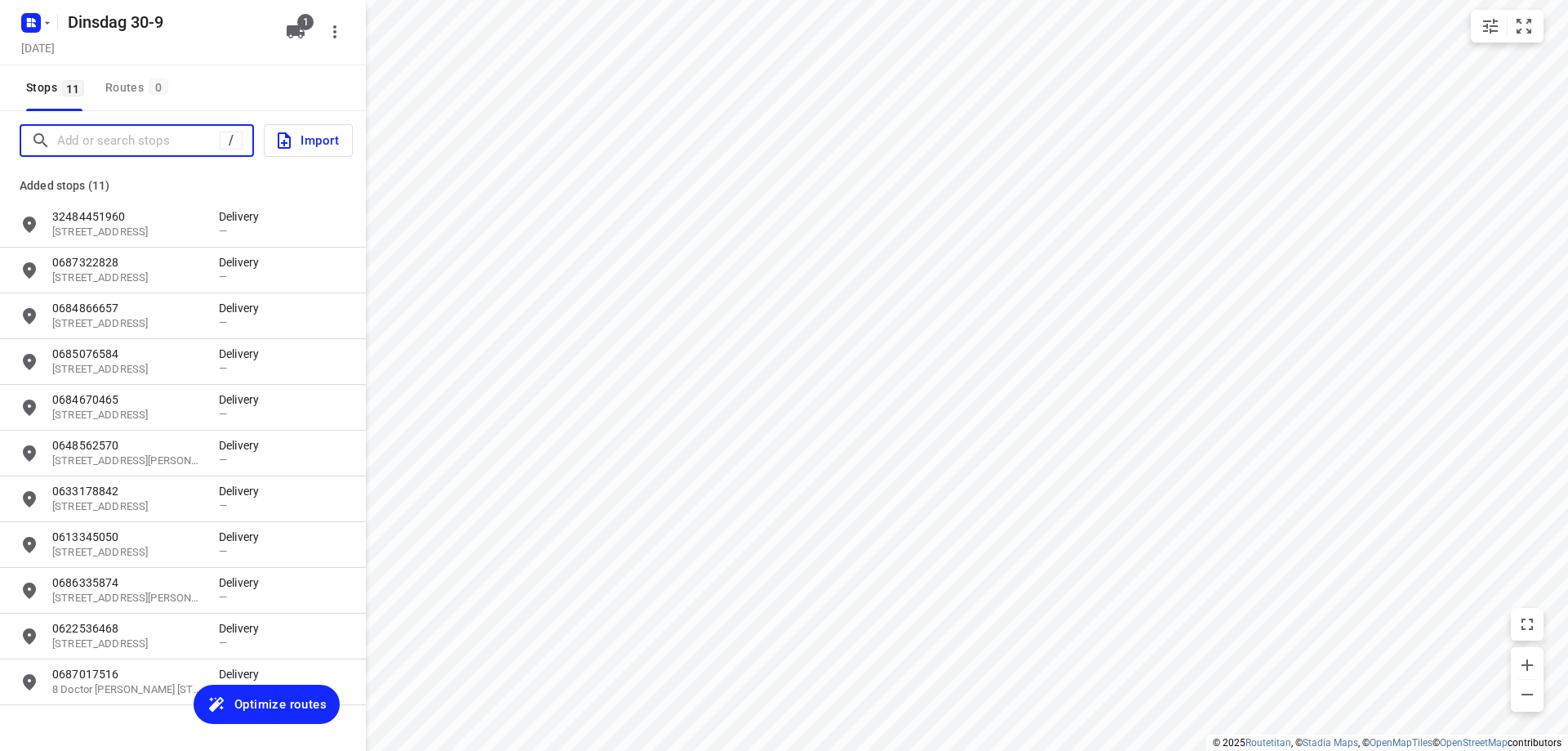
click at [152, 143] on input "Add or search stops" at bounding box center [138, 141] width 162 height 26
paste input "0636536655"
type input "0636536655"
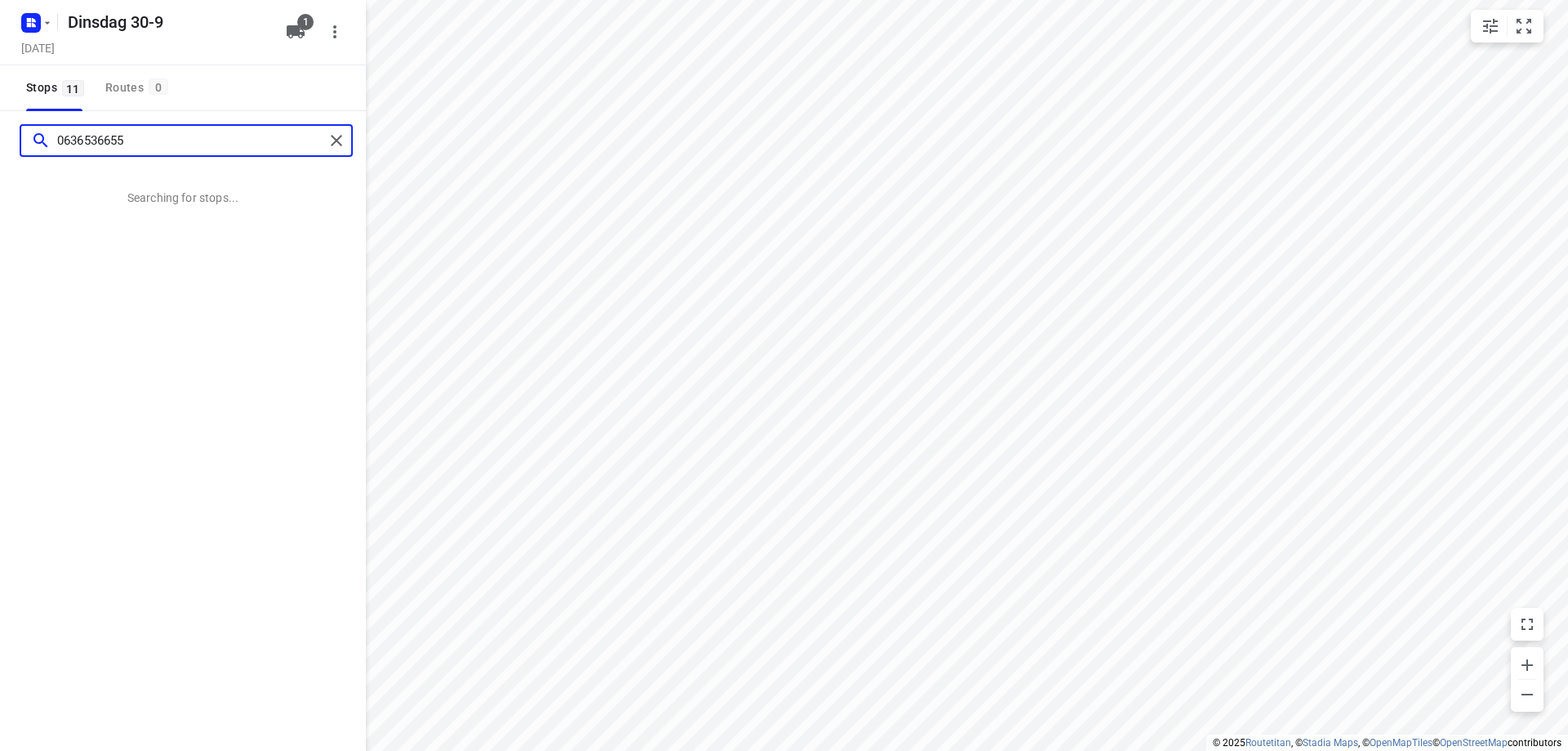
drag, startPoint x: 126, startPoint y: 138, endPoint x: 55, endPoint y: 133, distance: 71.2
click at [55, 133] on div "0636536655" at bounding box center [177, 141] width 293 height 26
type input "Kruisberg 8 utre"
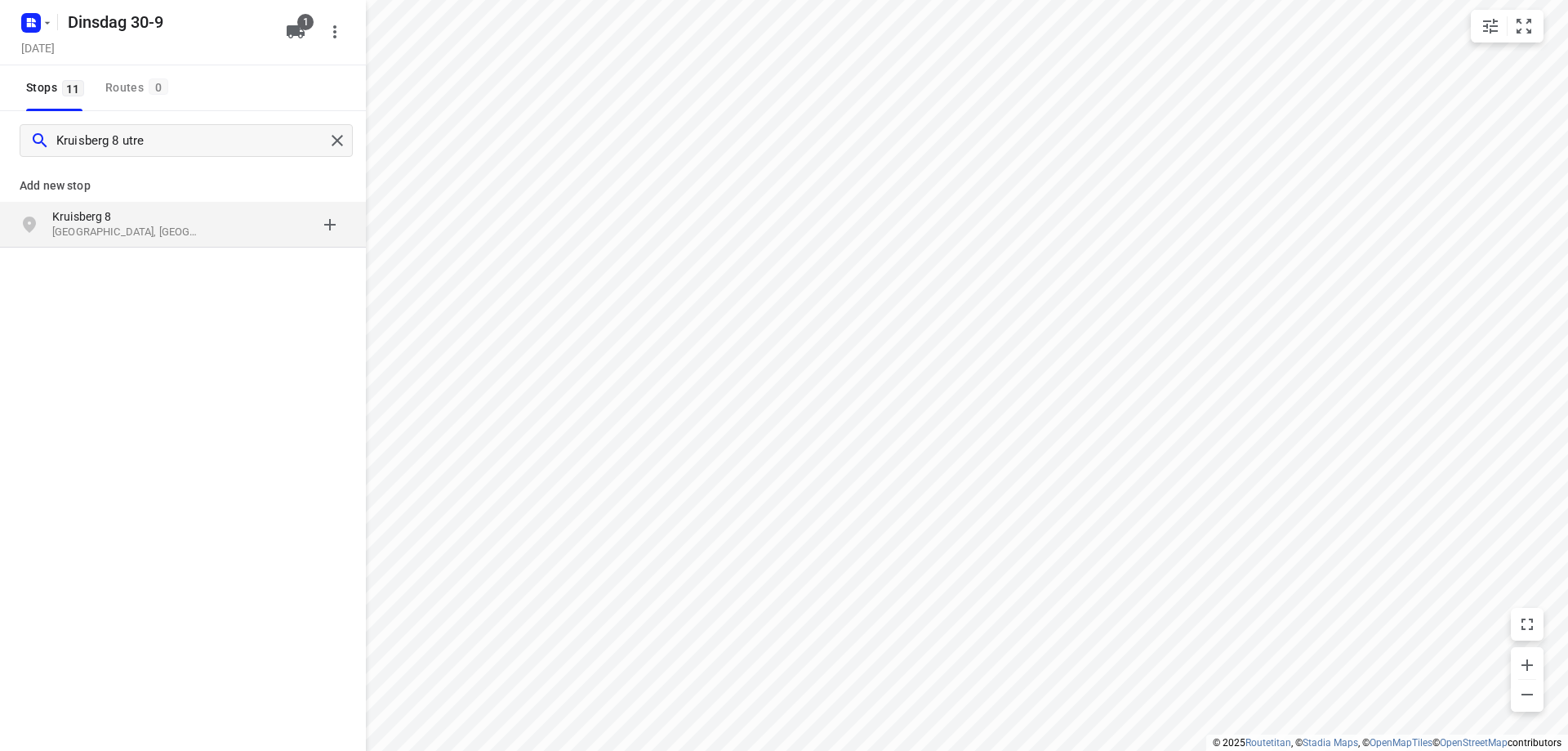
click at [172, 226] on p "[GEOGRAPHIC_DATA], [GEOGRAPHIC_DATA]" at bounding box center [127, 232] width 150 height 16
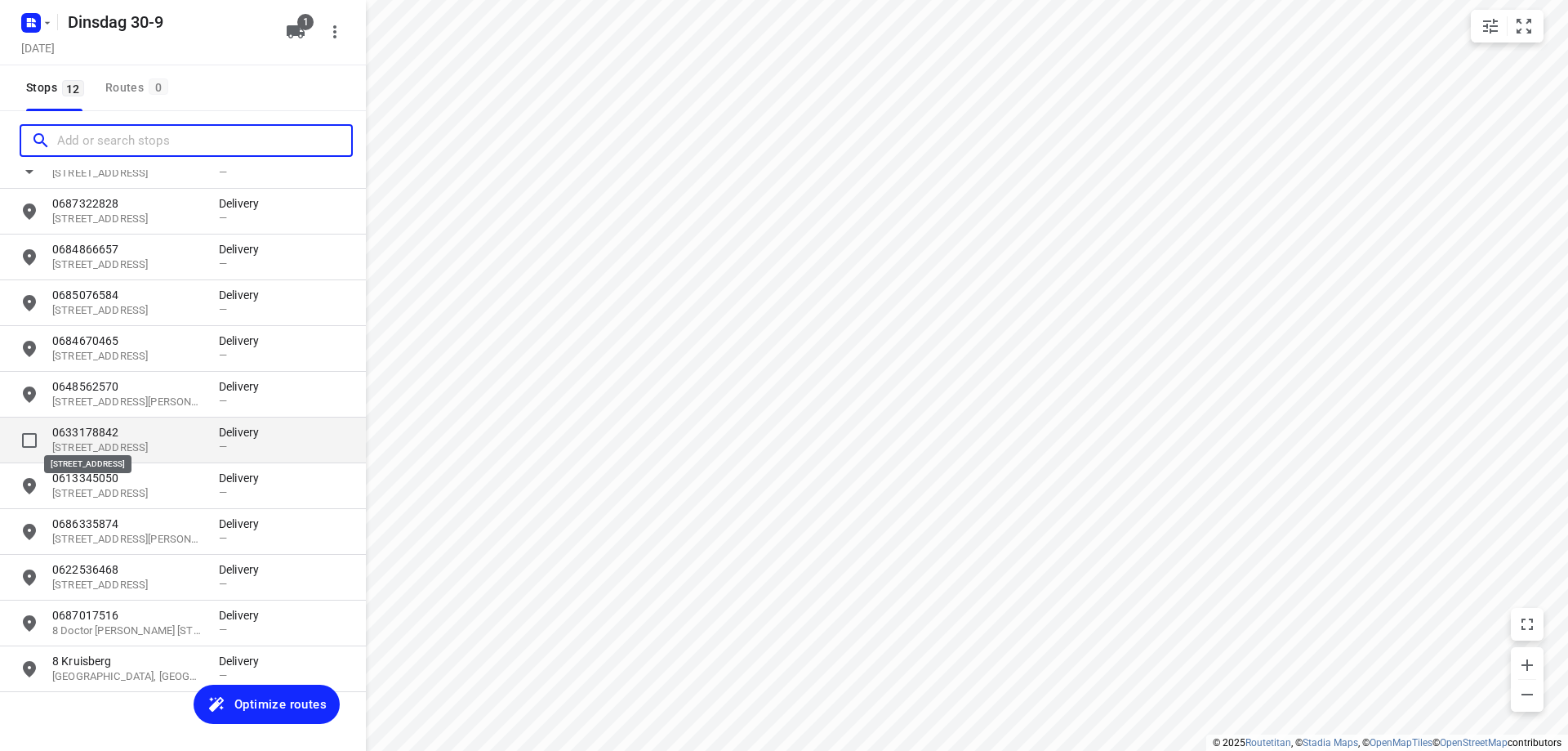
scroll to position [75, 0]
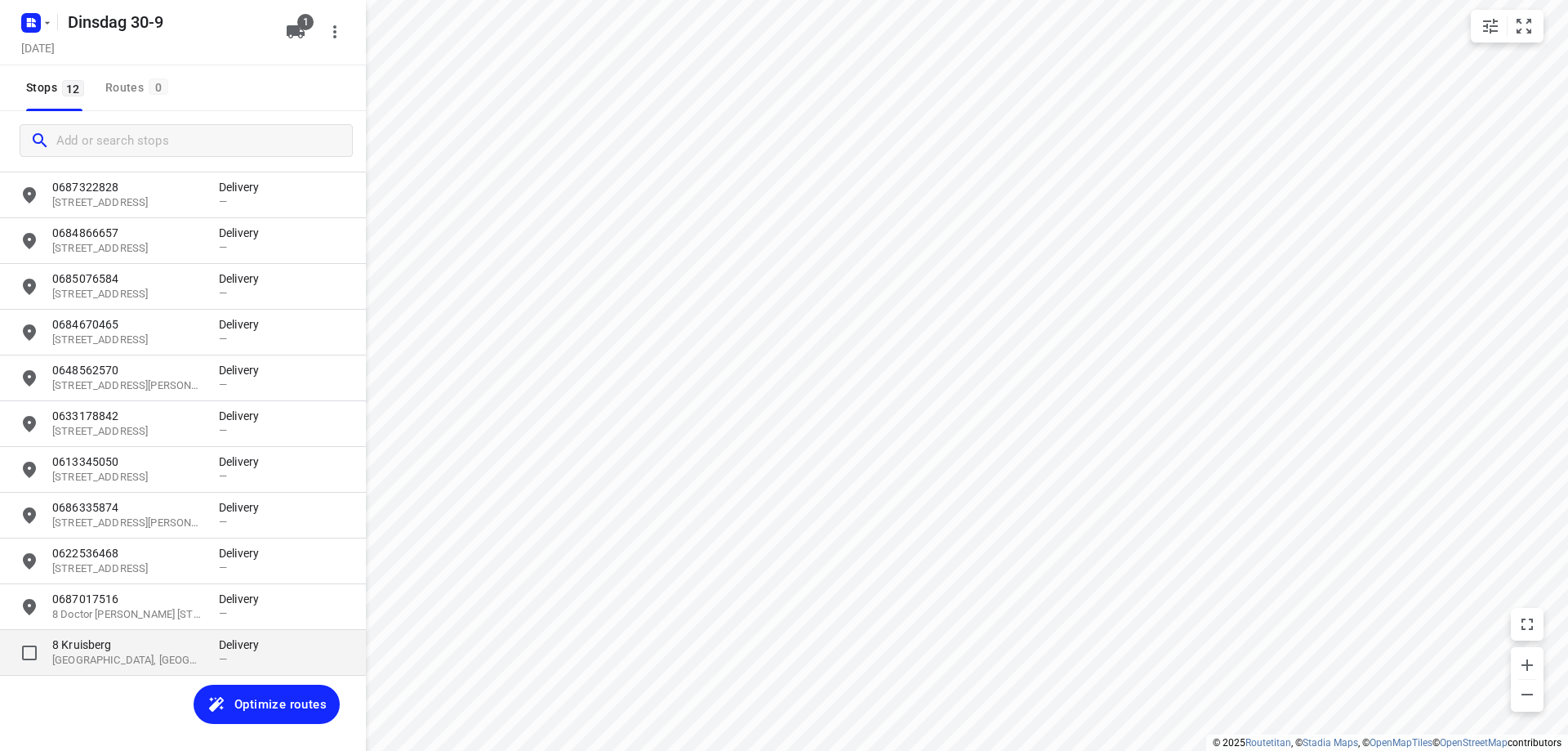
click at [130, 655] on p "[GEOGRAPHIC_DATA], [GEOGRAPHIC_DATA]" at bounding box center [127, 660] width 150 height 16
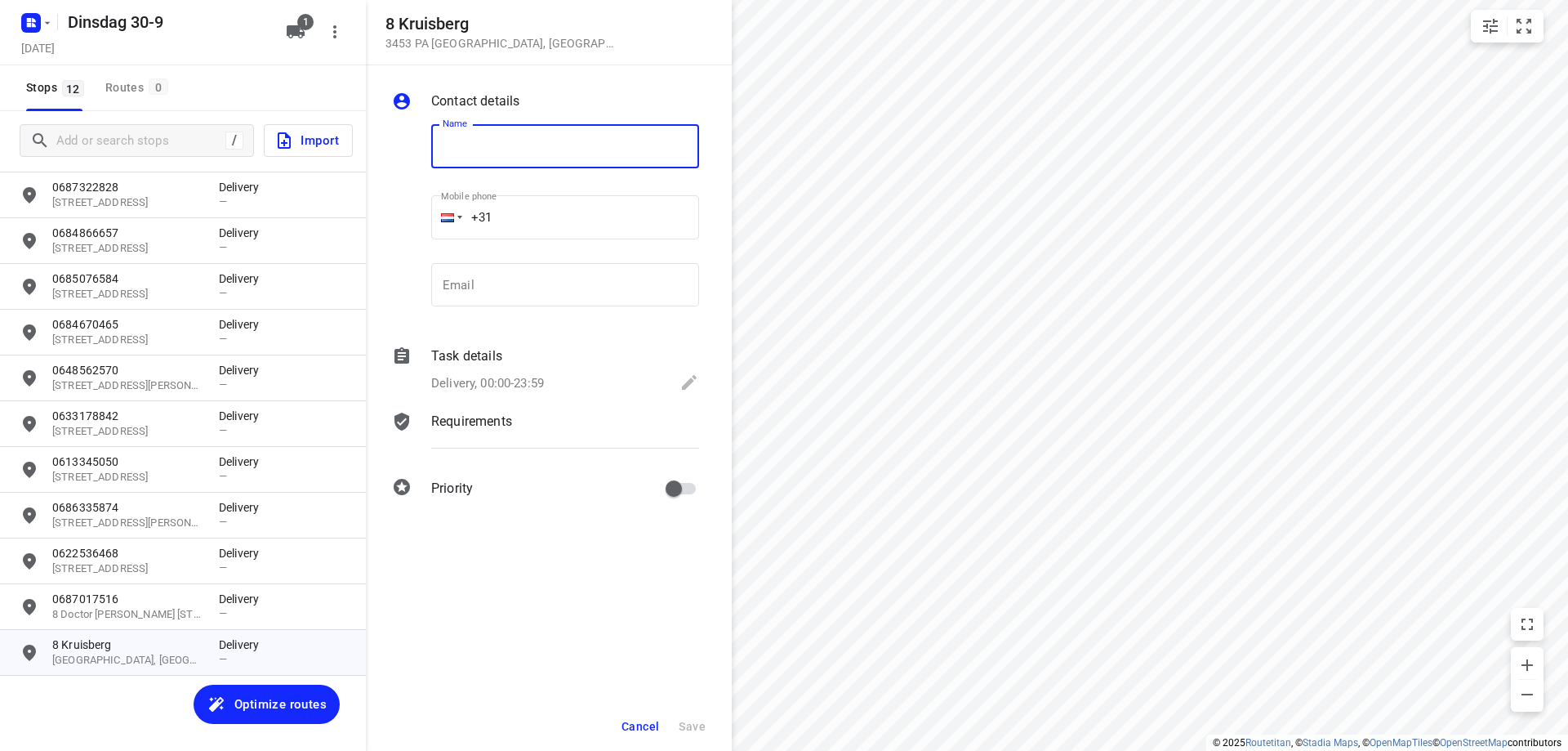
paste input "0636536655"
type input "0636536655"
click at [698, 729] on span "Save" at bounding box center [692, 726] width 27 height 13
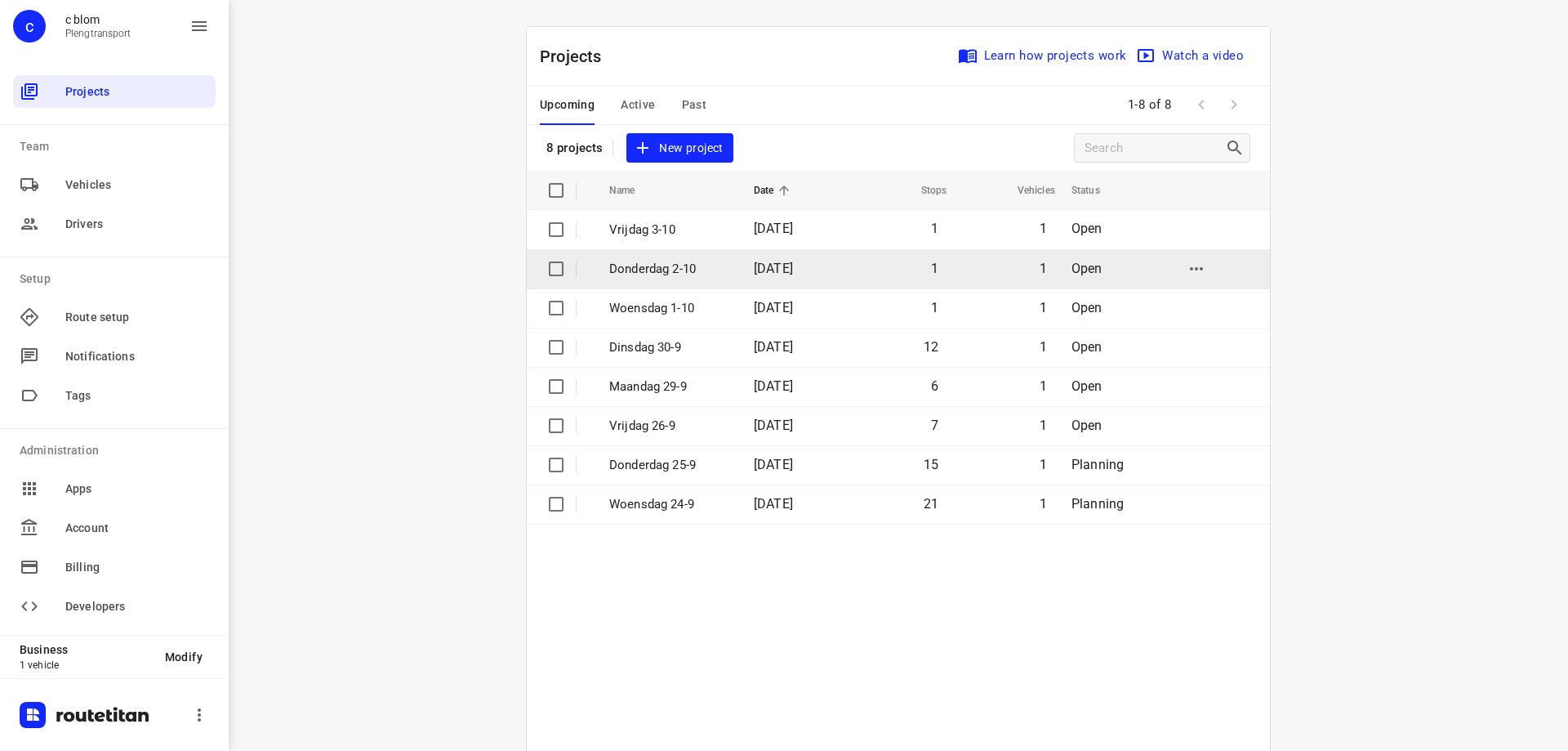
click at [662, 269] on p "Donderdag 2-10" at bounding box center [669, 269] width 120 height 19
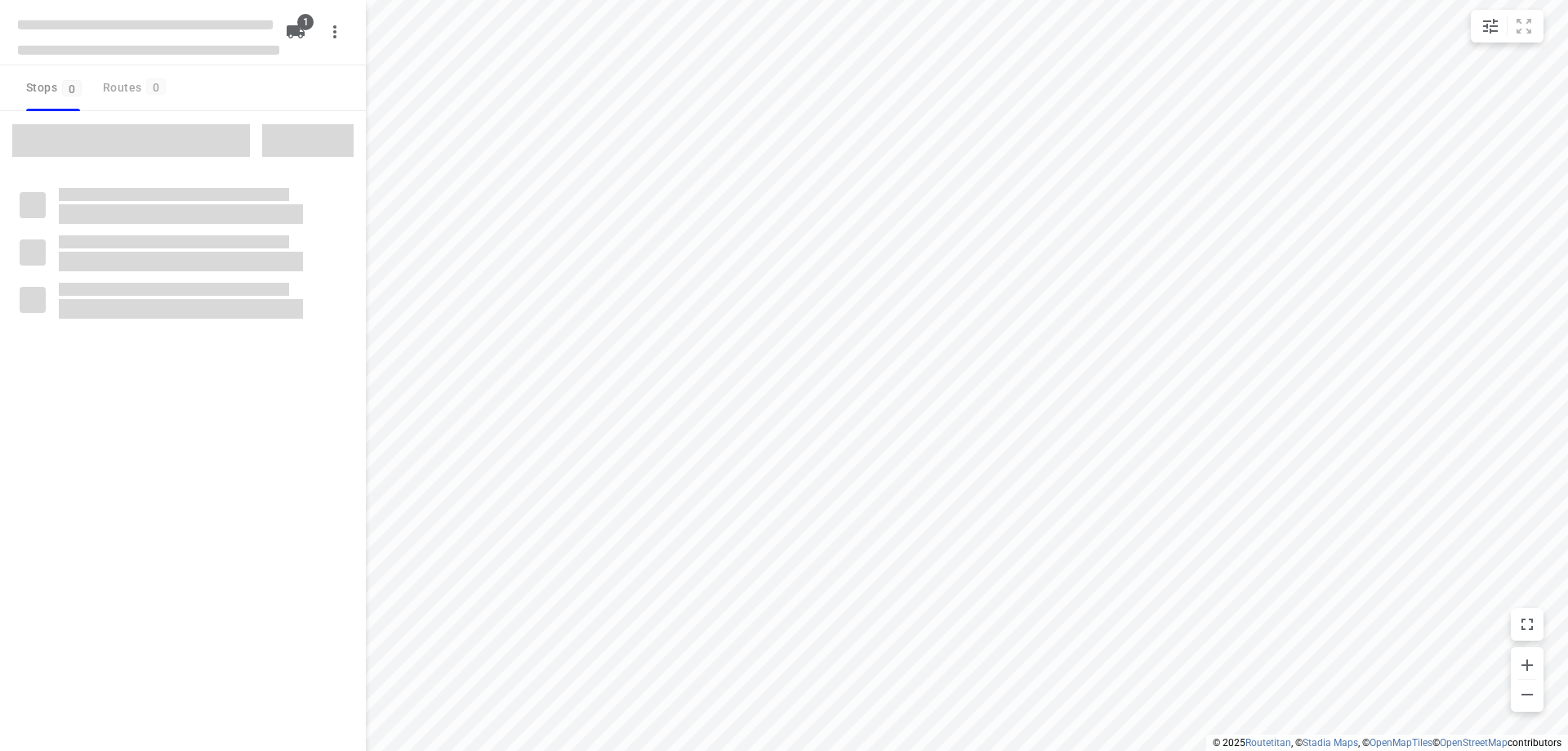
type input "distance"
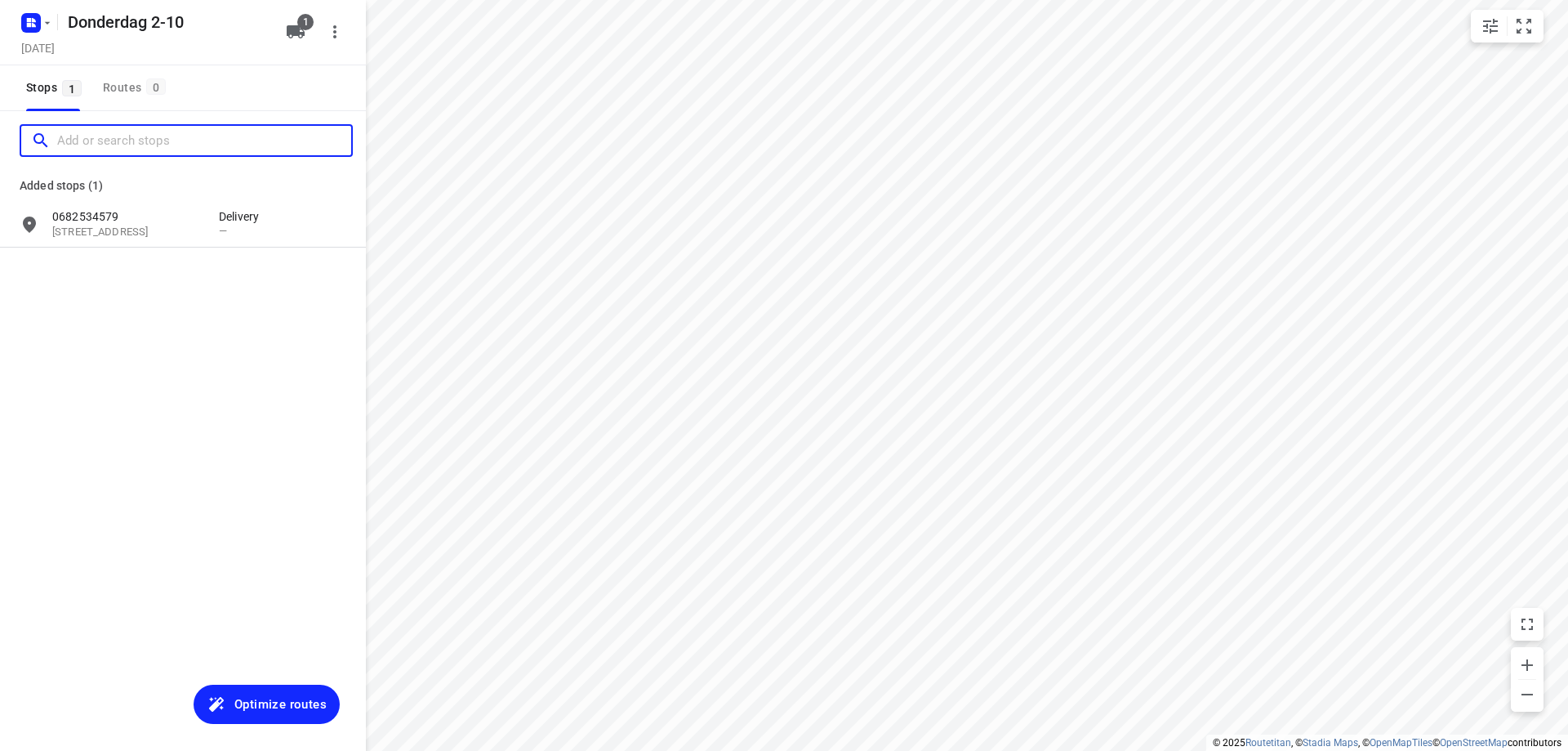
click at [152, 141] on input "Add or search stops" at bounding box center [204, 141] width 294 height 26
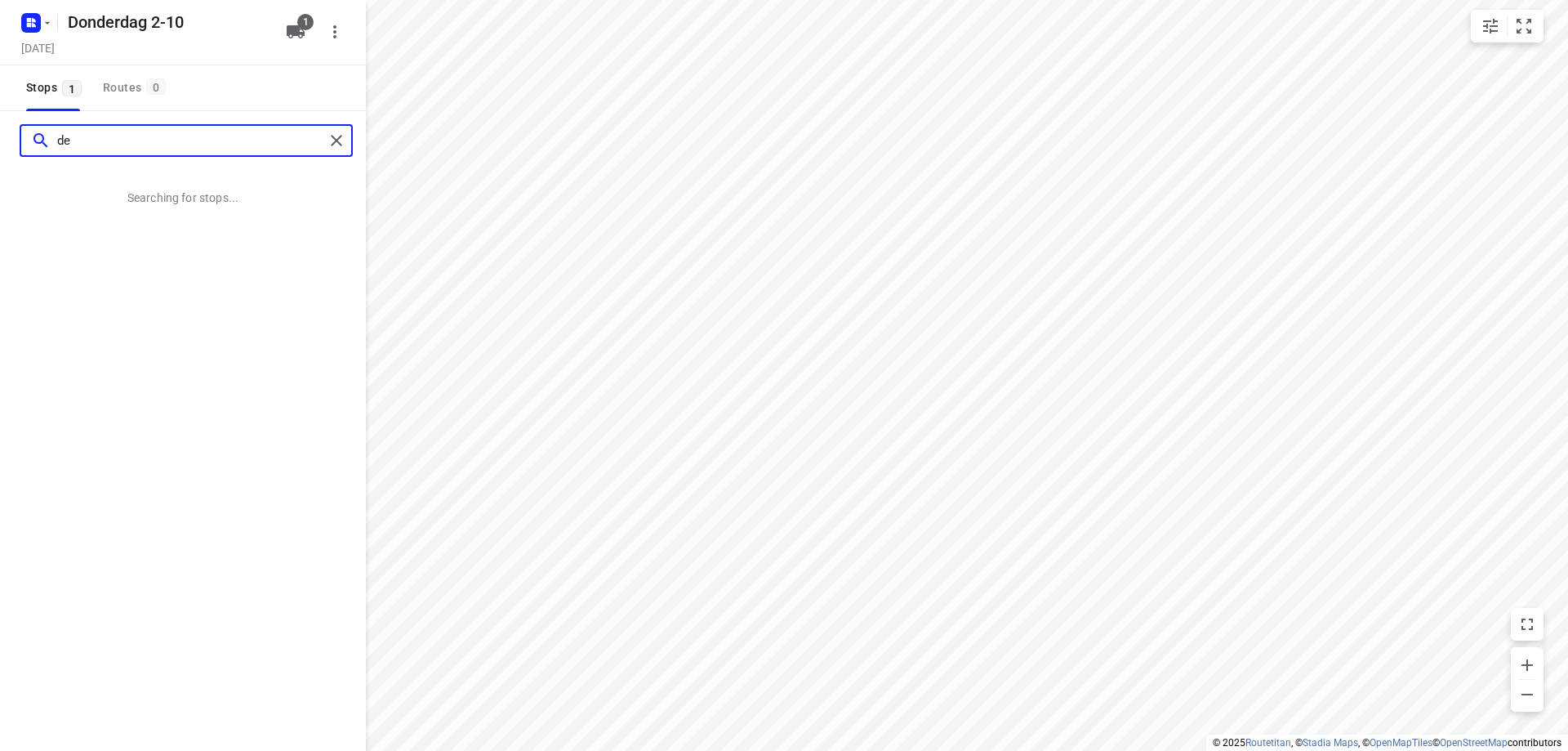
type input "d"
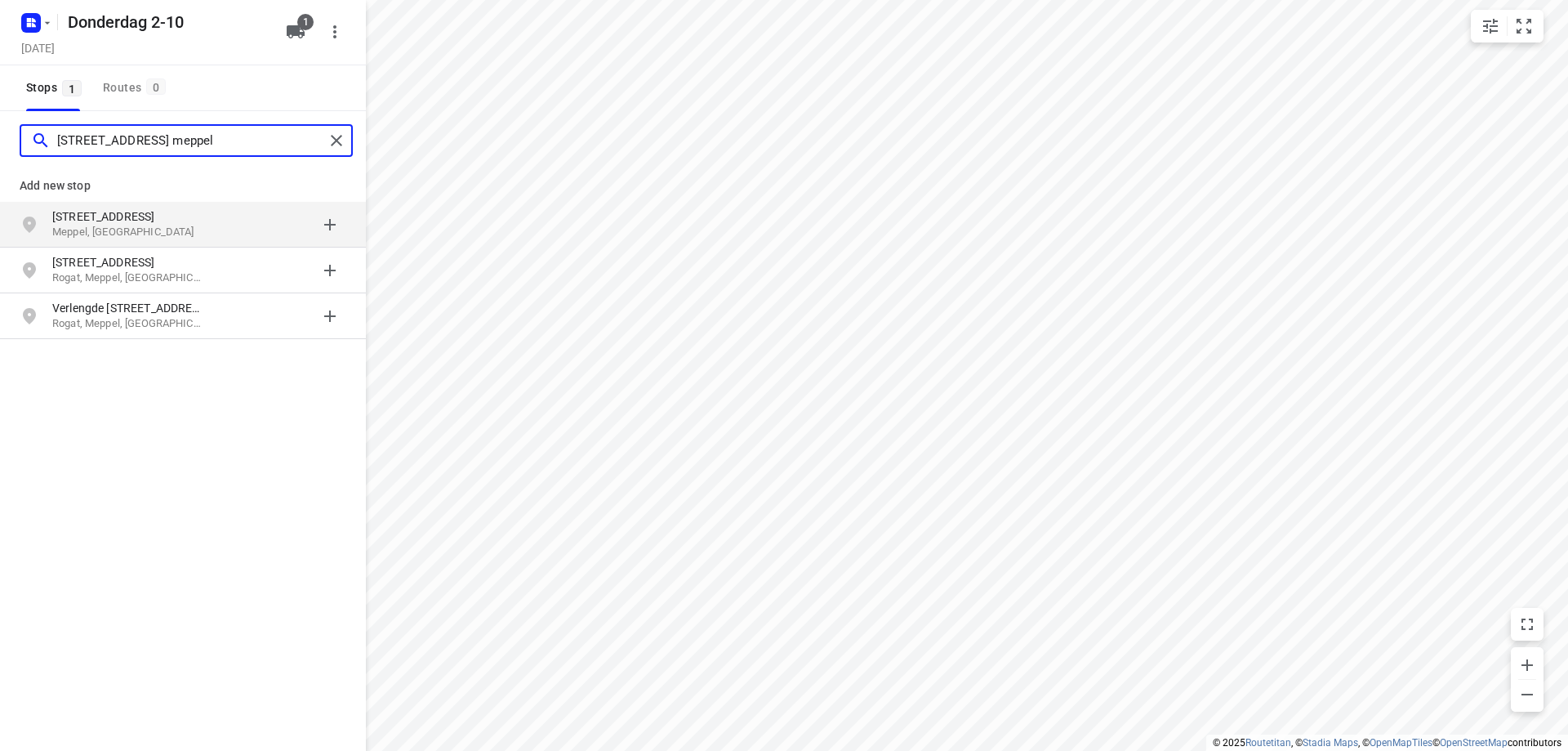
type input "[STREET_ADDRESS] meppel"
click at [221, 223] on div "grid" at bounding box center [283, 224] width 128 height 32
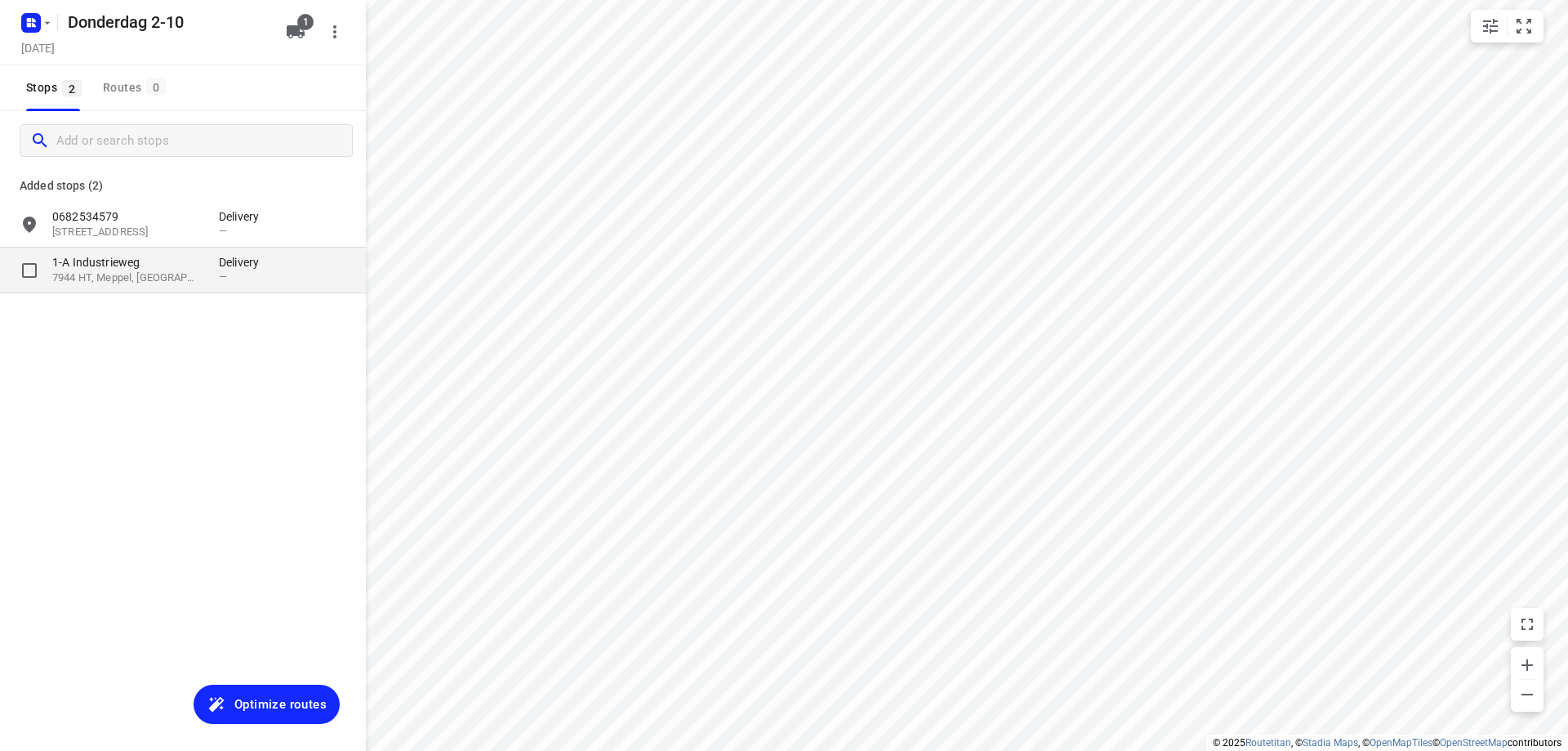
click at [182, 283] on p "7944 HT, Meppel, [GEOGRAPHIC_DATA]" at bounding box center [127, 278] width 150 height 16
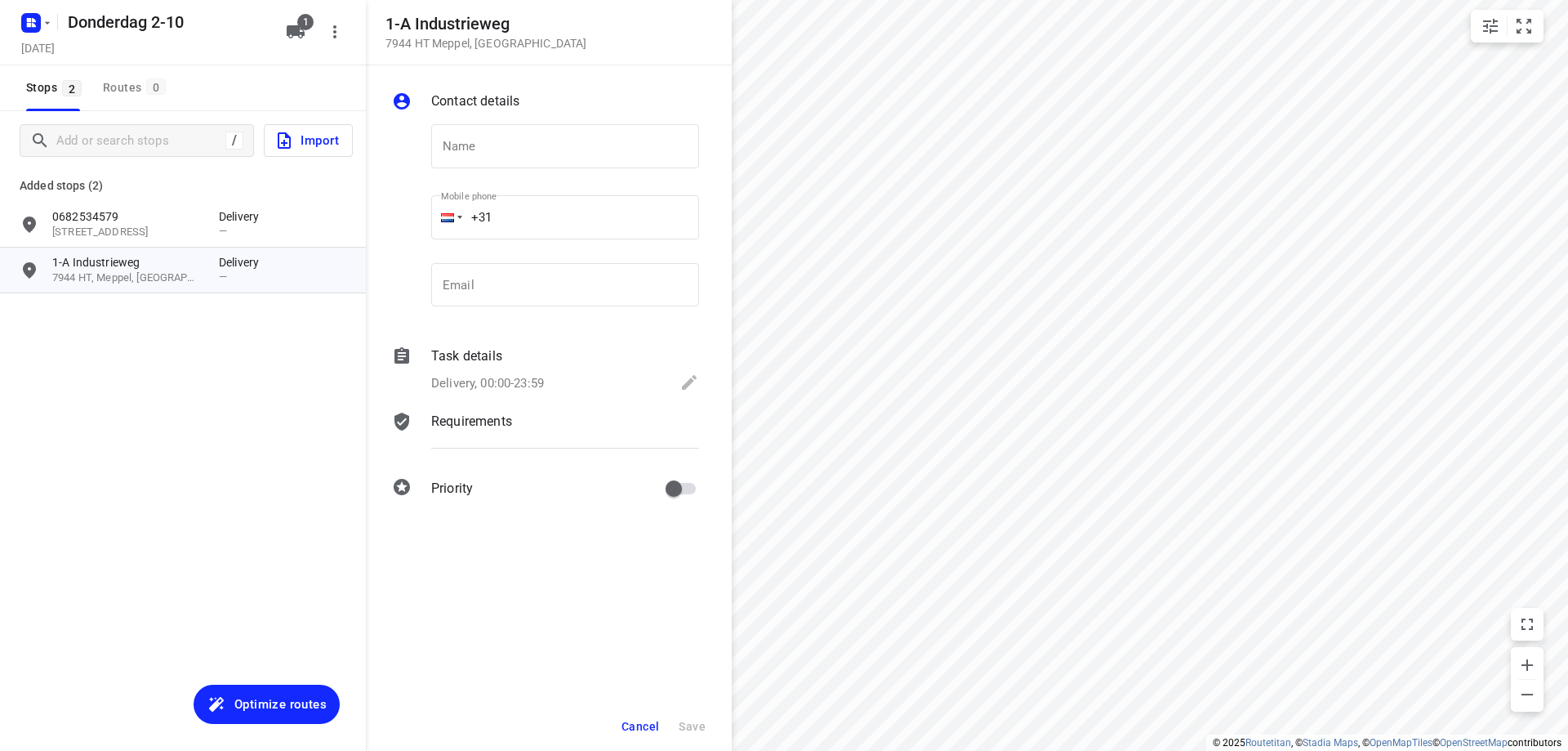
click at [590, 367] on div "Task details Delivery, 00:00-23:59" at bounding box center [564, 371] width 274 height 56
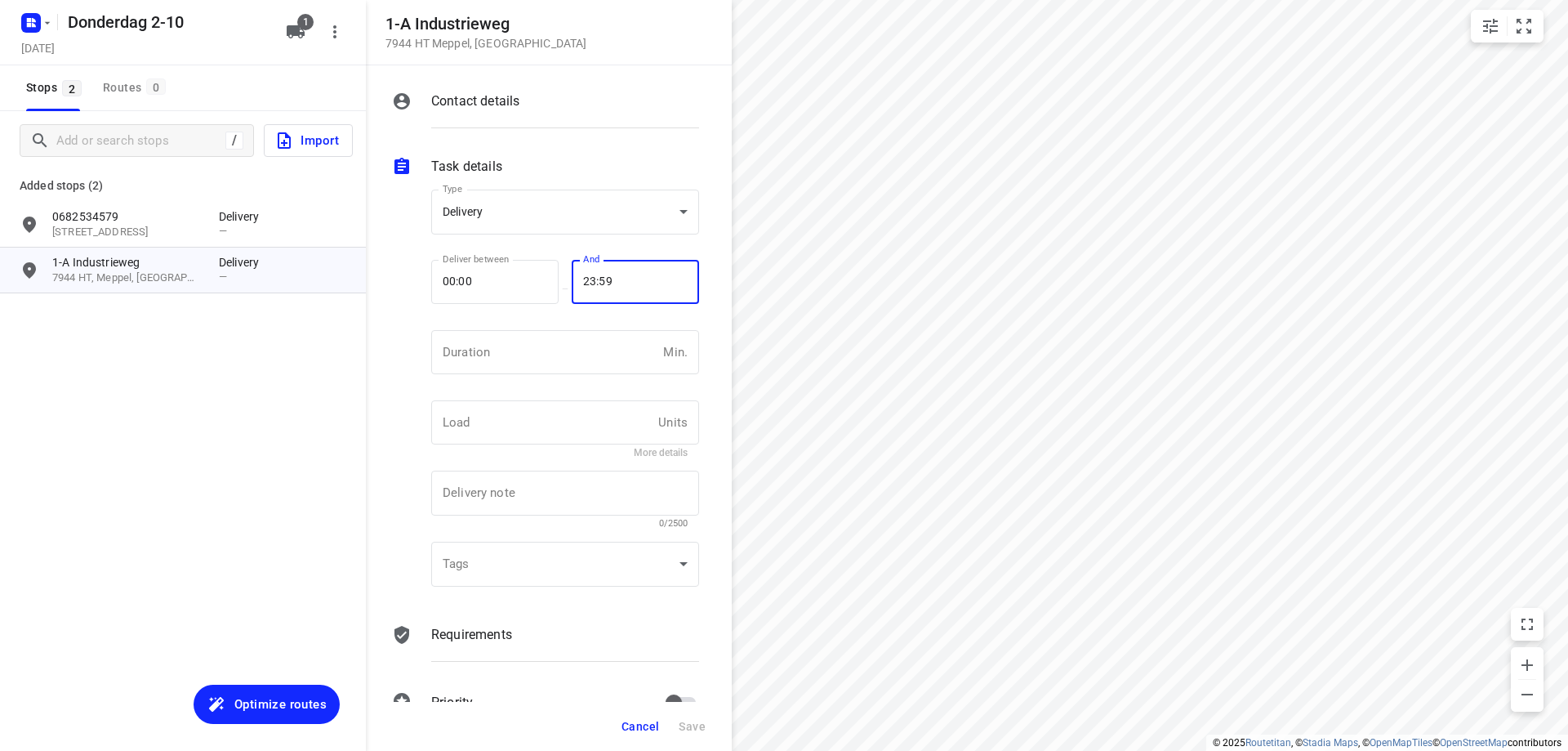
click at [627, 292] on input "23:59" at bounding box center [627, 281] width 109 height 44
type input "17:00"
click at [702, 727] on span "Save" at bounding box center [692, 726] width 27 height 13
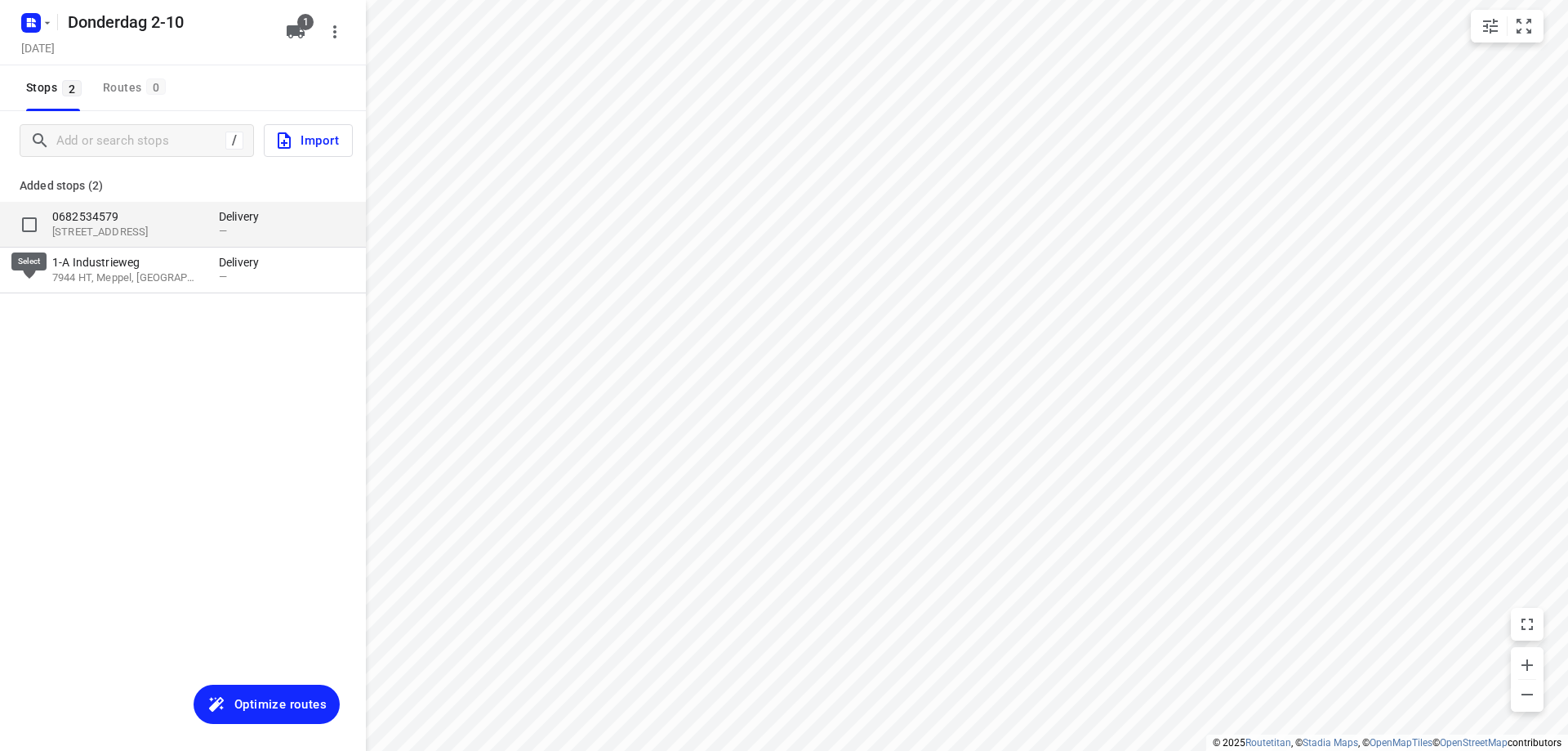
click at [37, 219] on input "grid" at bounding box center [29, 224] width 32 height 32
checkbox input "true"
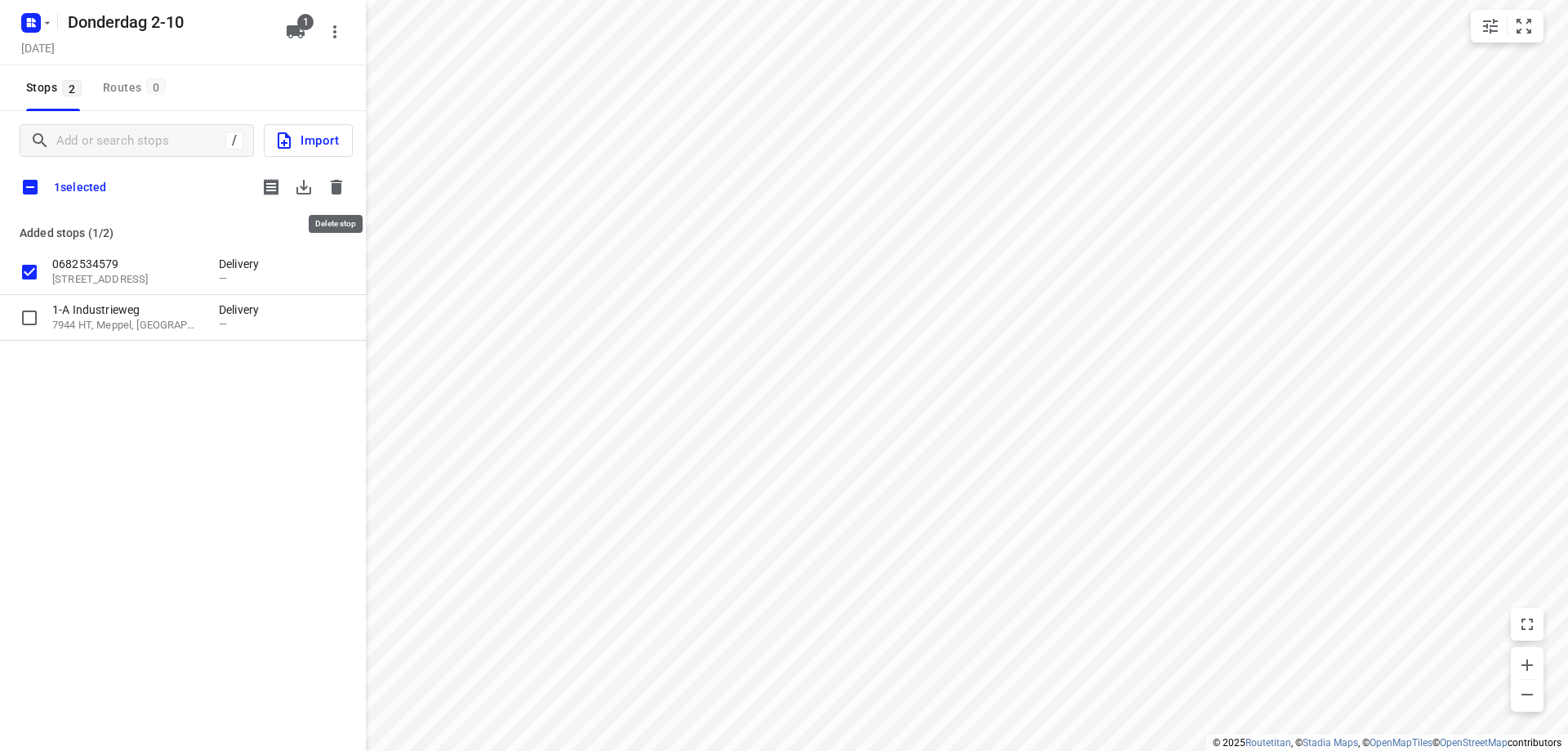
click at [337, 190] on icon "button" at bounding box center [336, 187] width 12 height 15
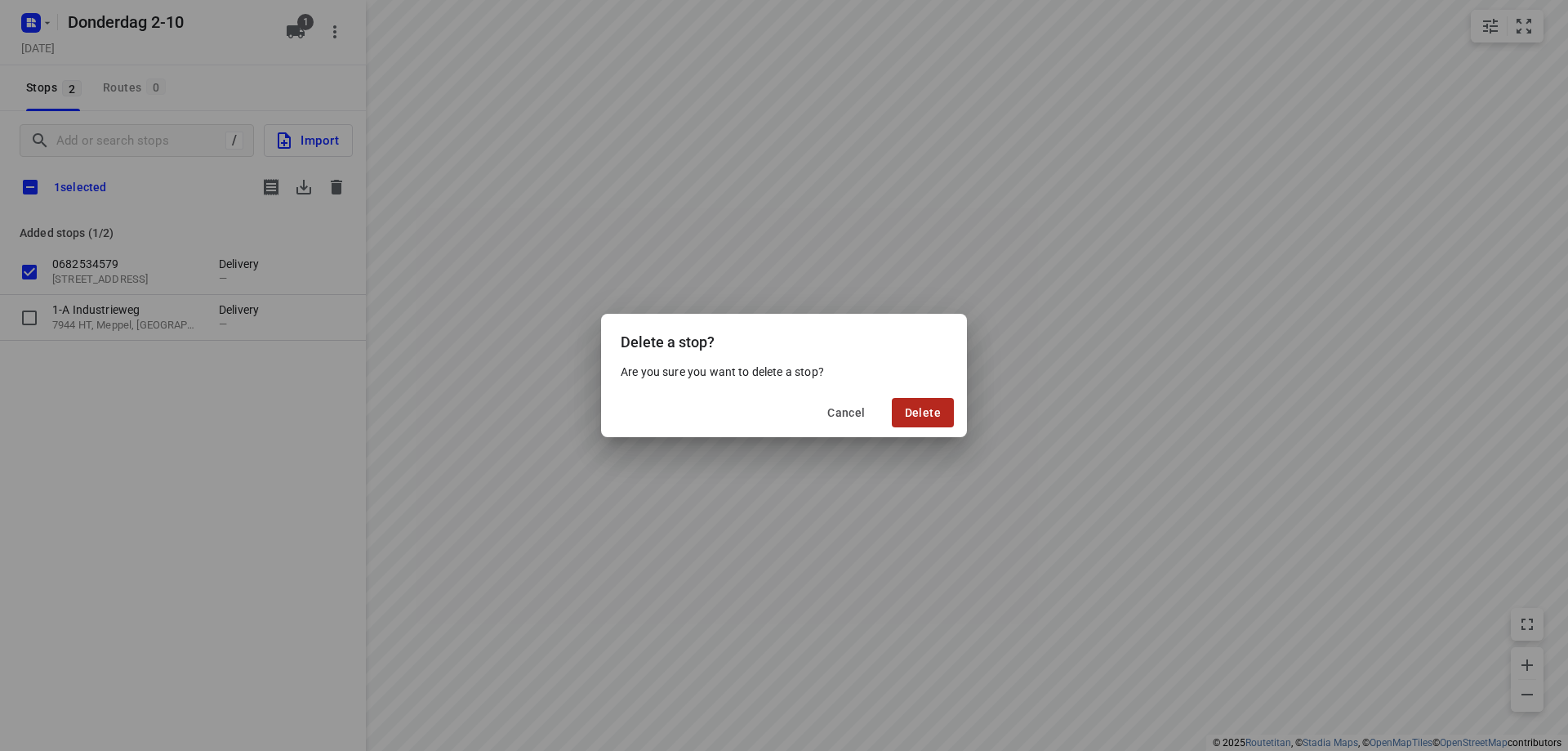
click at [925, 416] on span "Delete" at bounding box center [922, 413] width 36 height 13
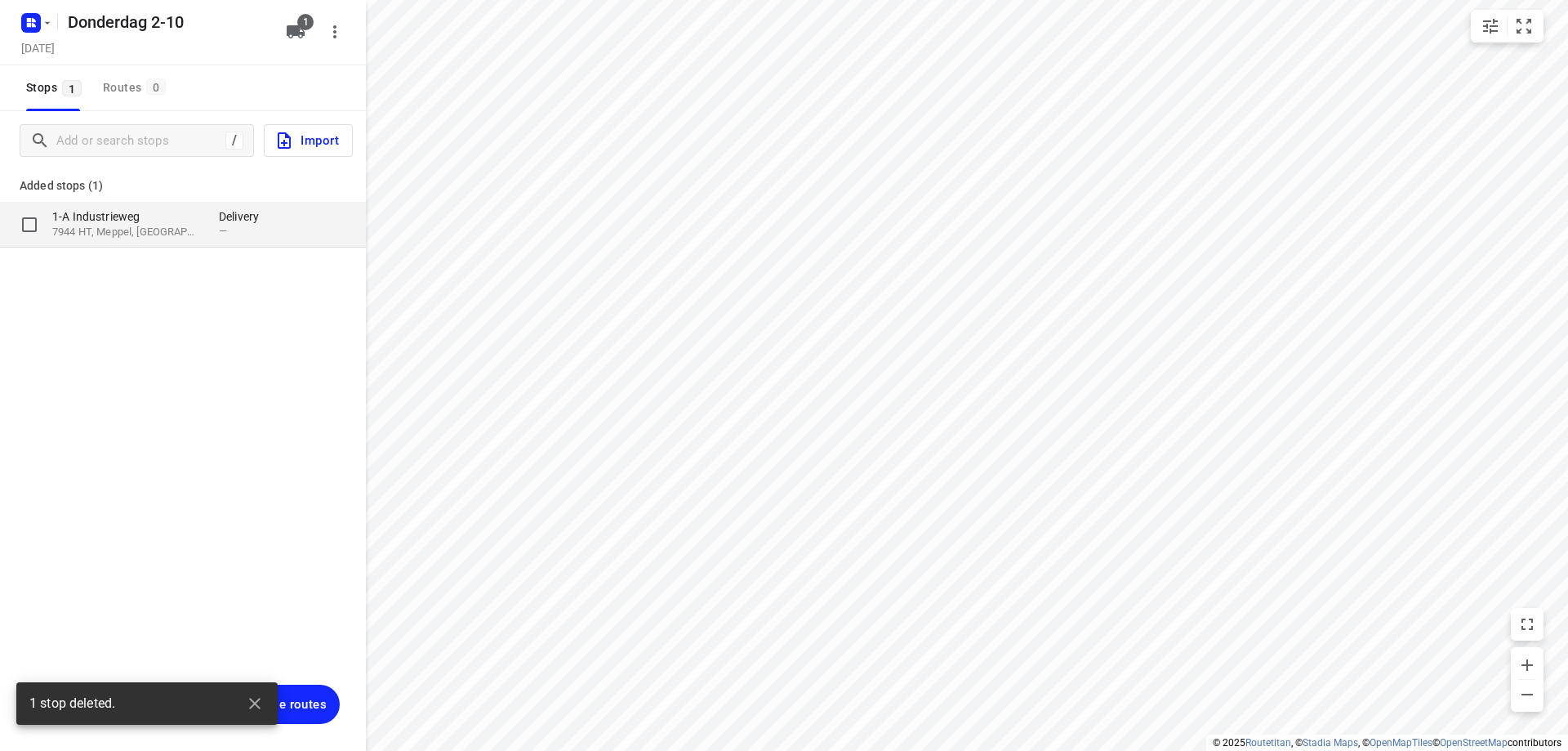
click at [143, 235] on p "7944 HT, Meppel, [GEOGRAPHIC_DATA]" at bounding box center [127, 232] width 150 height 16
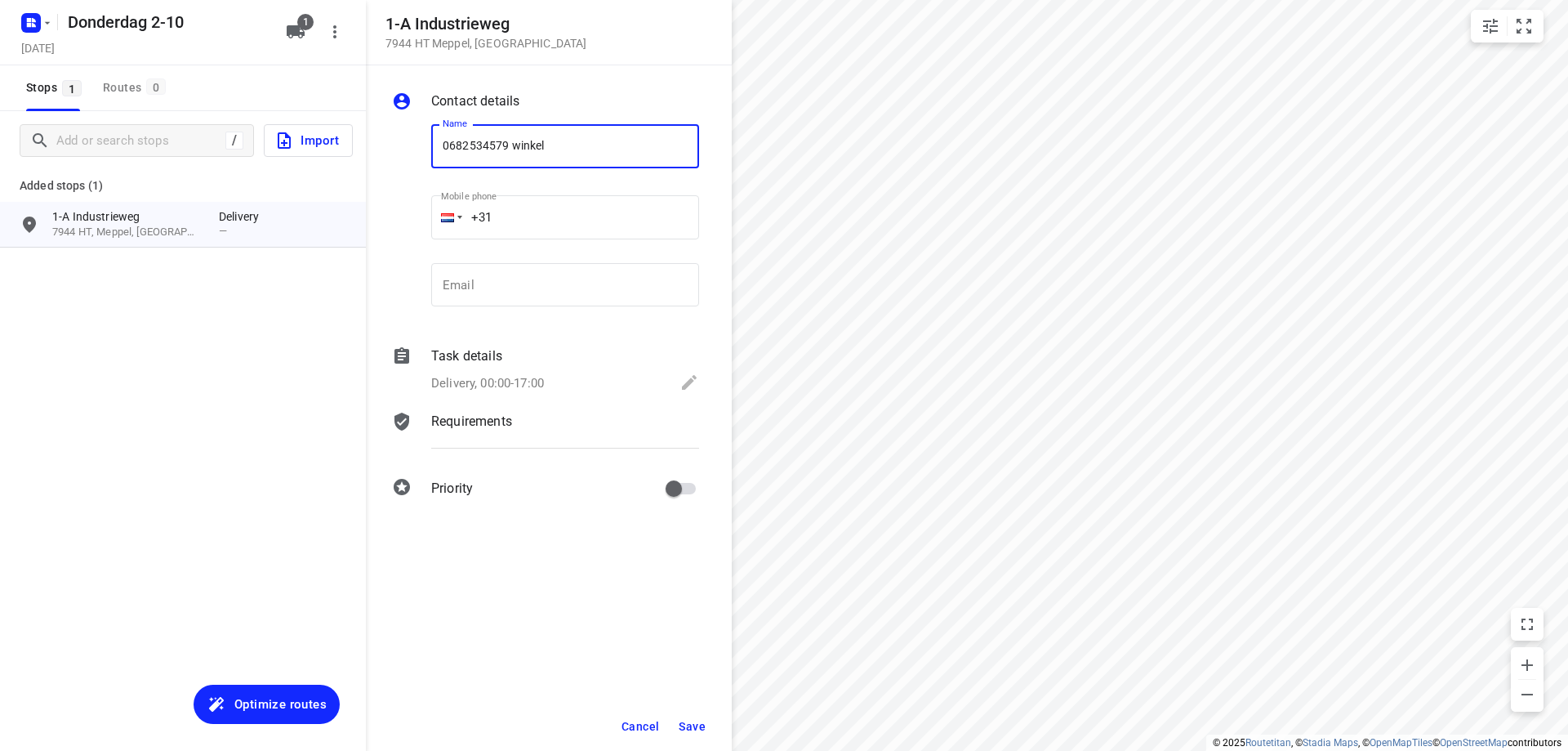
type input "0682534579 winkel"
click at [704, 724] on span "Save" at bounding box center [692, 726] width 27 height 13
